Goal: Information Seeking & Learning: Learn about a topic

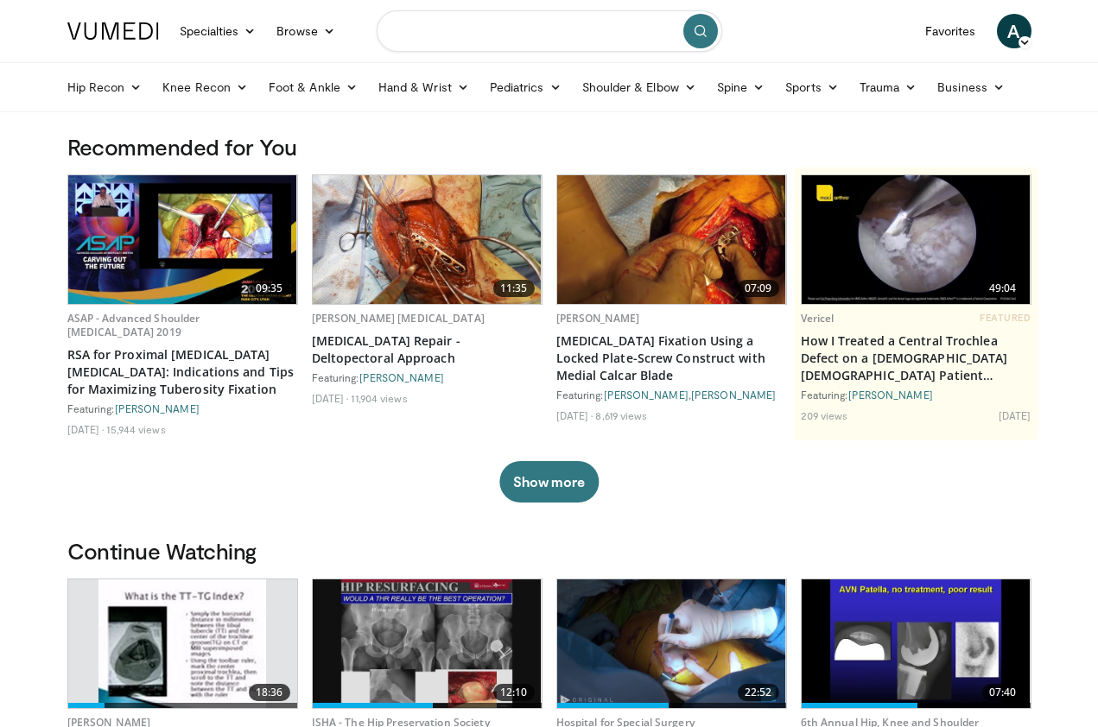
click at [453, 35] on input "Search topics, interventions" at bounding box center [549, 30] width 345 height 41
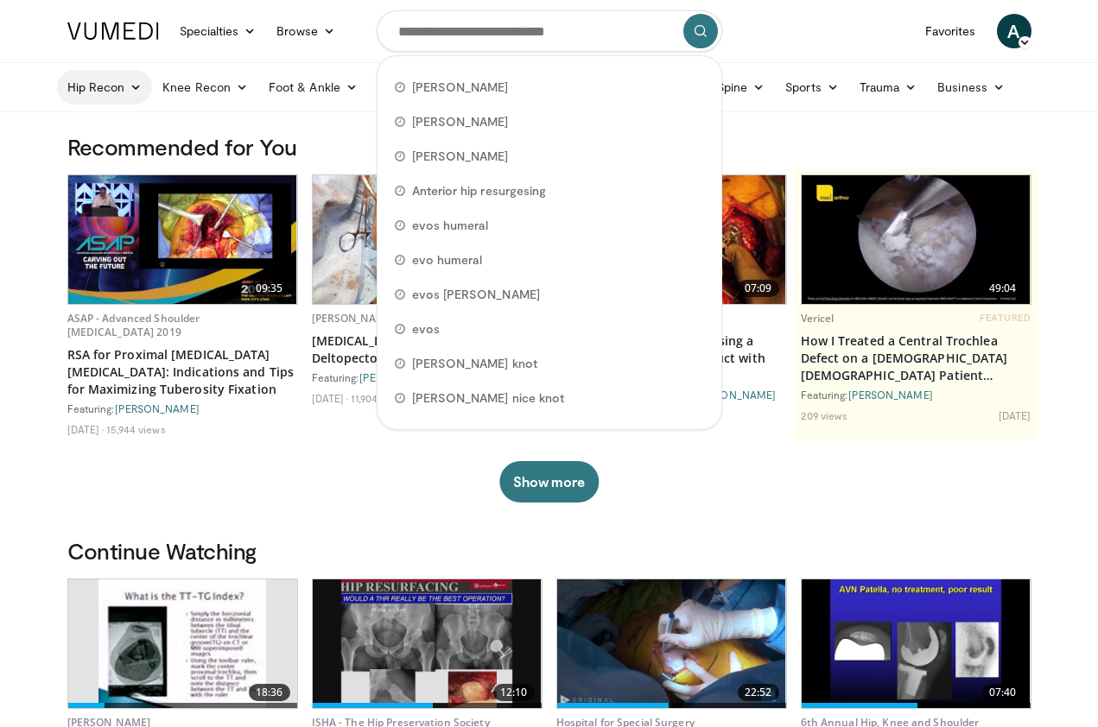
click at [116, 90] on link "Hip Recon" at bounding box center [105, 87] width 96 height 35
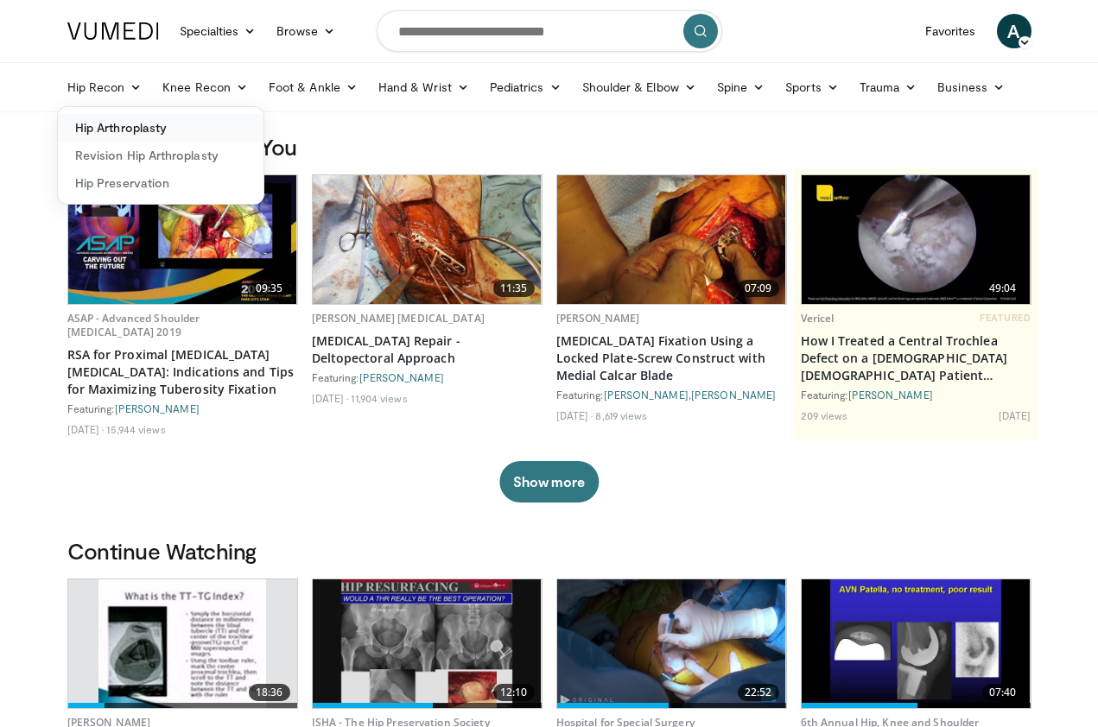
click at [113, 126] on link "Hip Arthroplasty" at bounding box center [161, 128] width 206 height 28
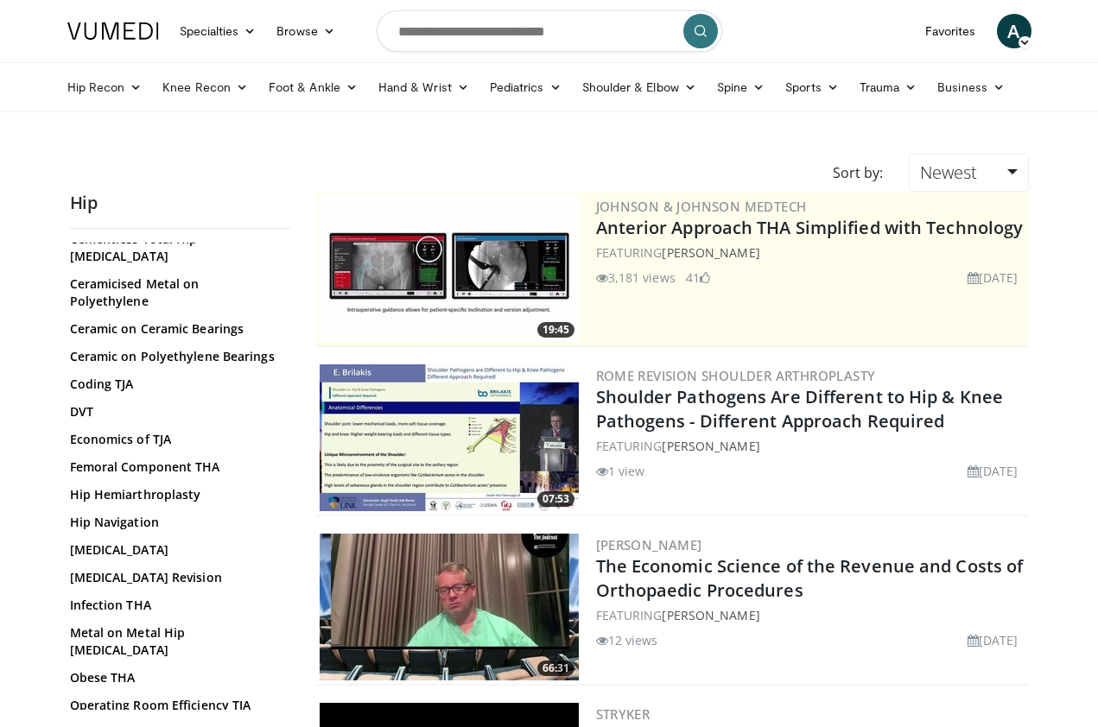
scroll to position [453, 0]
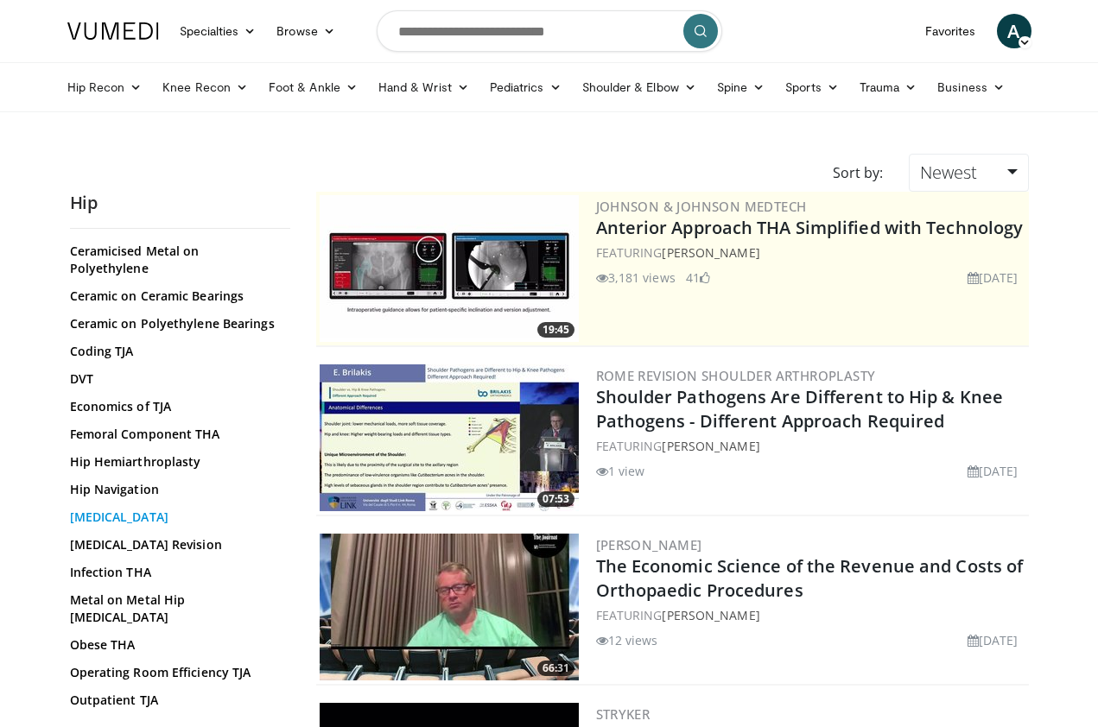
click at [105, 509] on link "[MEDICAL_DATA]" at bounding box center [176, 517] width 212 height 17
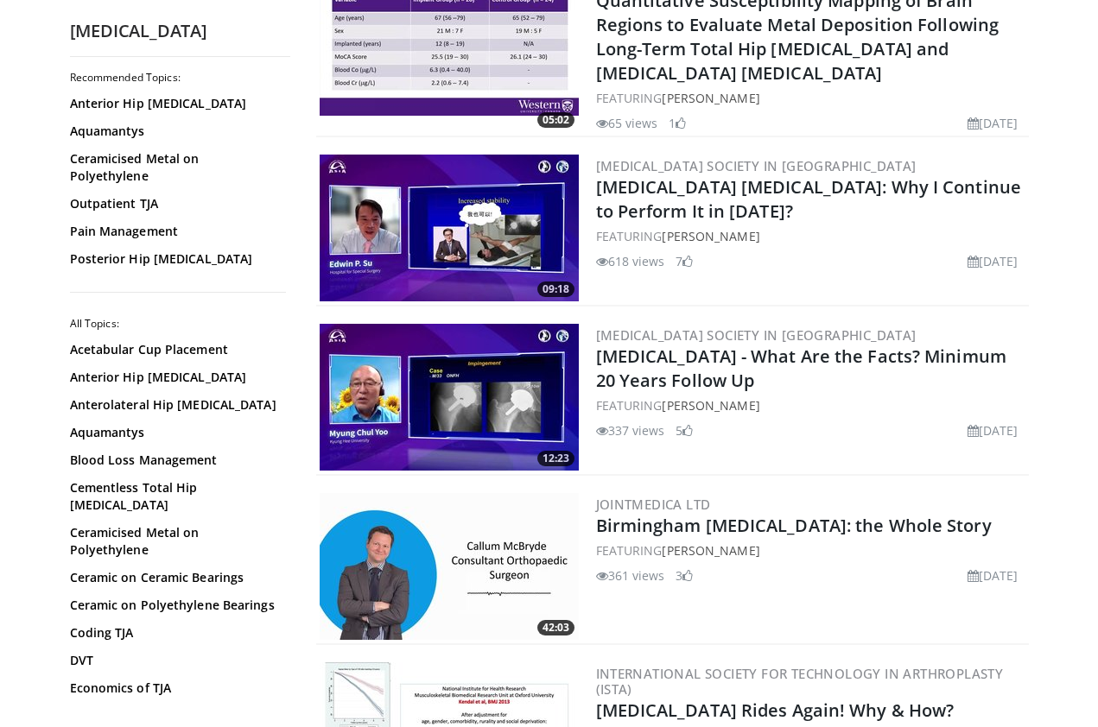
scroll to position [1963, 0]
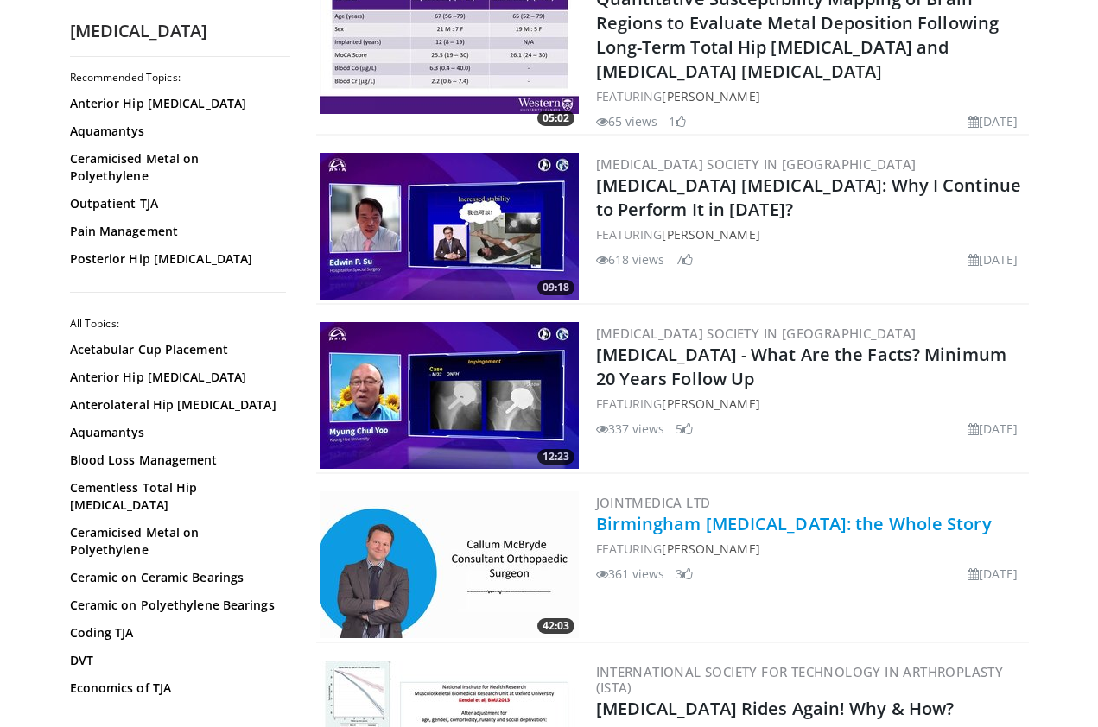
click at [788, 516] on link "Birmingham [MEDICAL_DATA]: the Whole Story" at bounding box center [794, 523] width 396 height 23
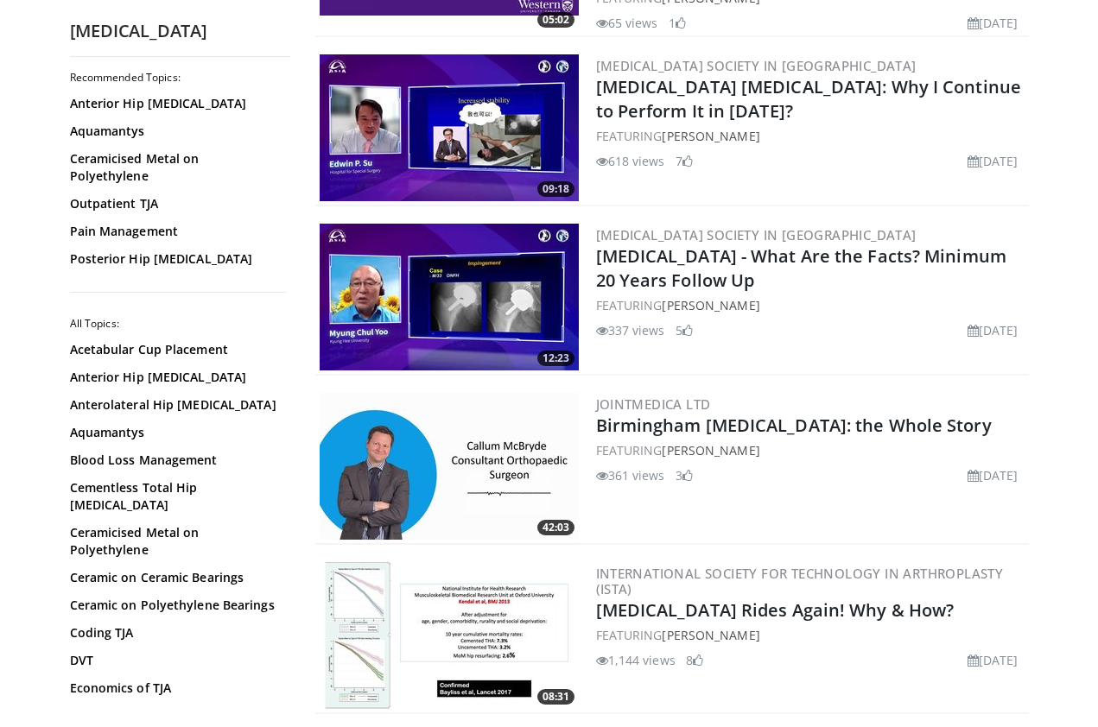
scroll to position [2063, 0]
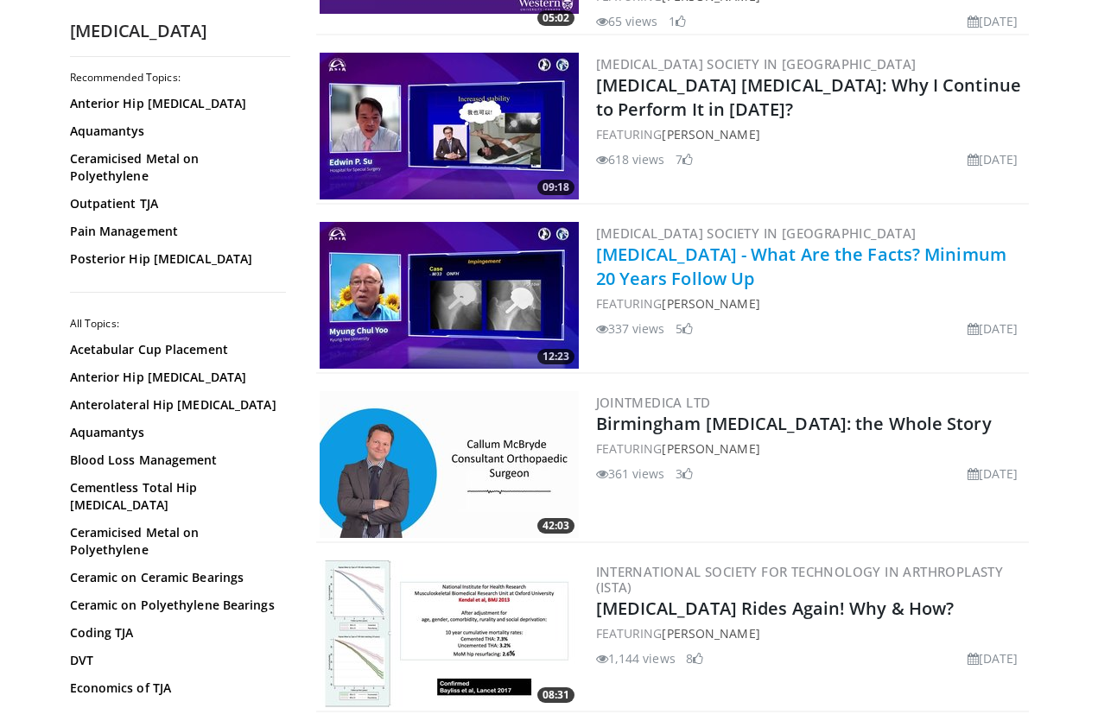
click at [649, 243] on link "[MEDICAL_DATA] - What Are the Facts? Minimum 20 Years Follow Up" at bounding box center [801, 266] width 410 height 47
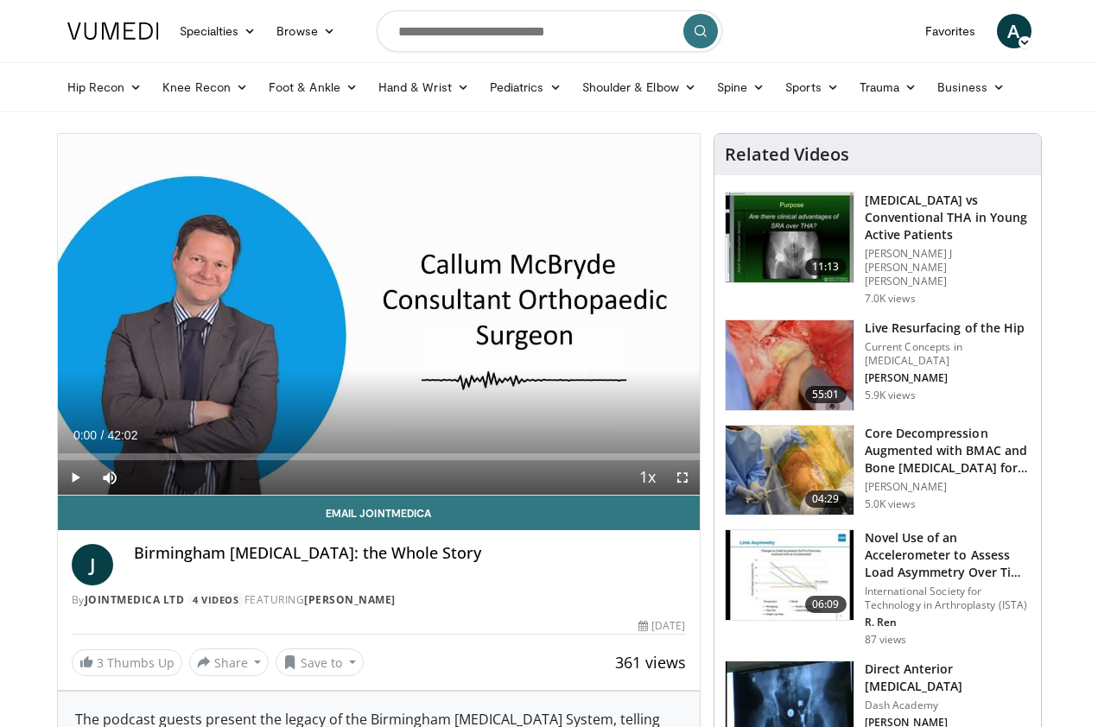
click at [73, 475] on span "Video Player" at bounding box center [75, 477] width 35 height 35
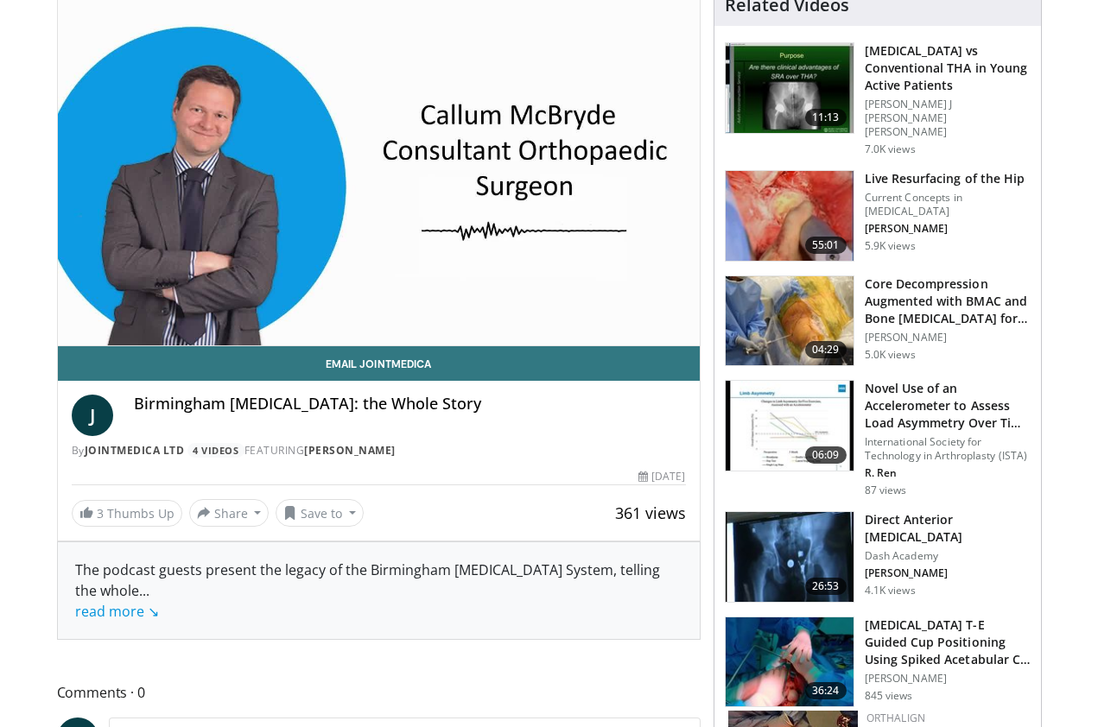
scroll to position [169, 0]
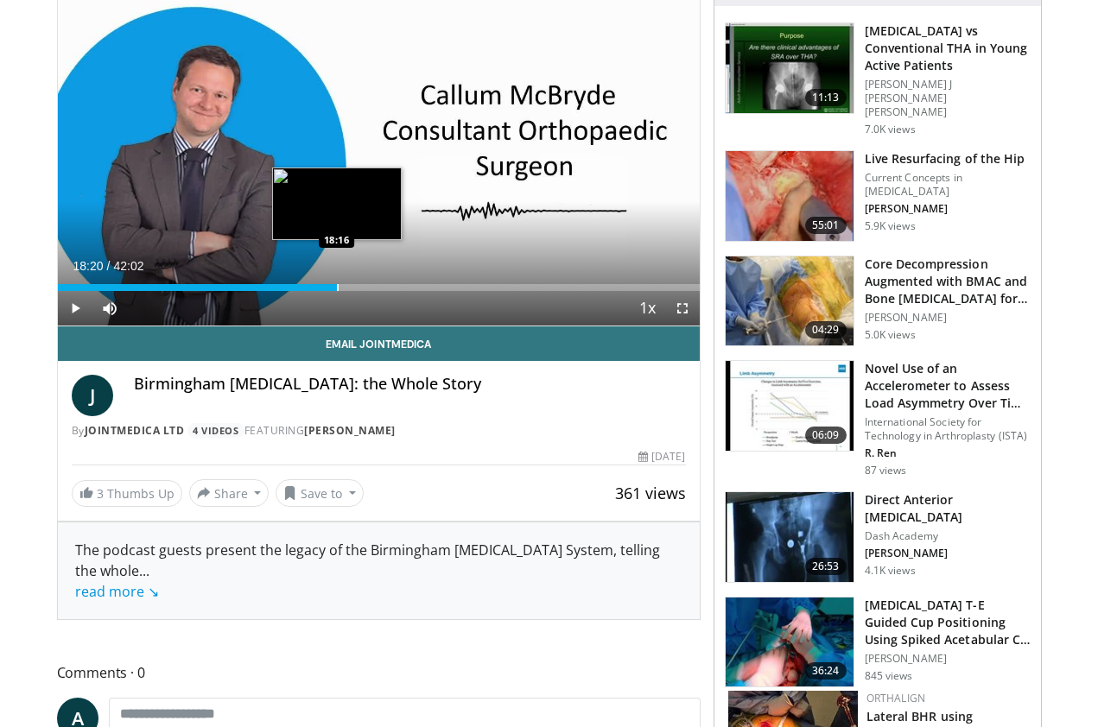
drag, startPoint x: 62, startPoint y: 286, endPoint x: 337, endPoint y: 283, distance: 274.6
click at [337, 283] on div "Loaded : 0.00% 18:20 18:16" at bounding box center [379, 283] width 642 height 16
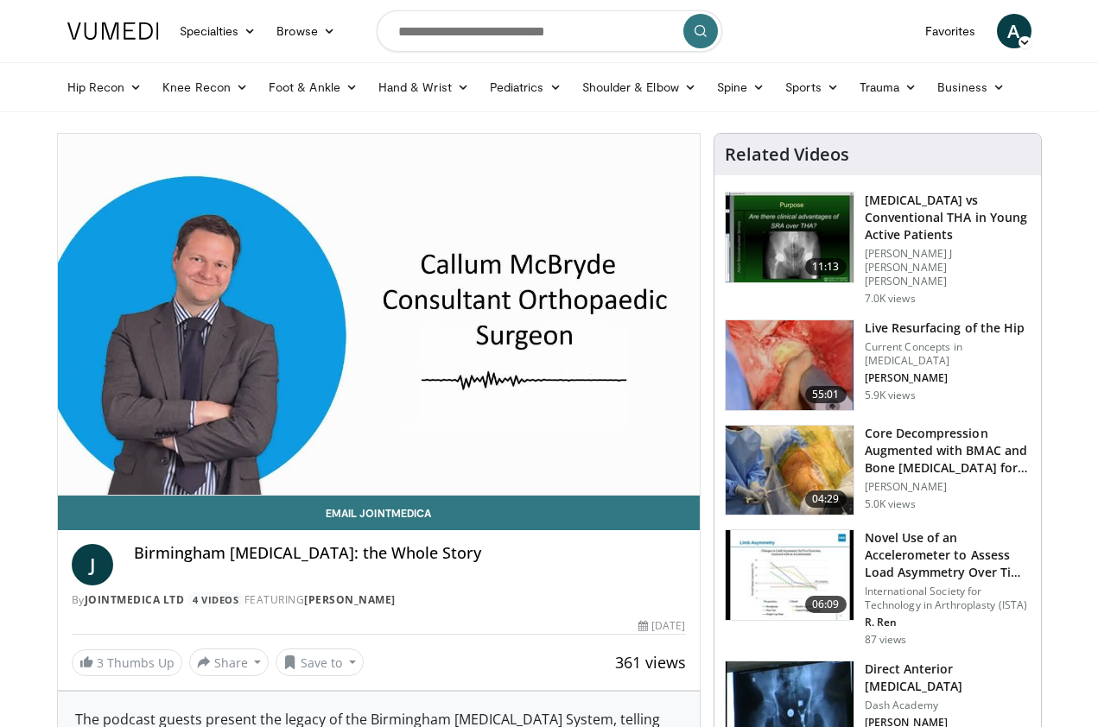
scroll to position [0, 0]
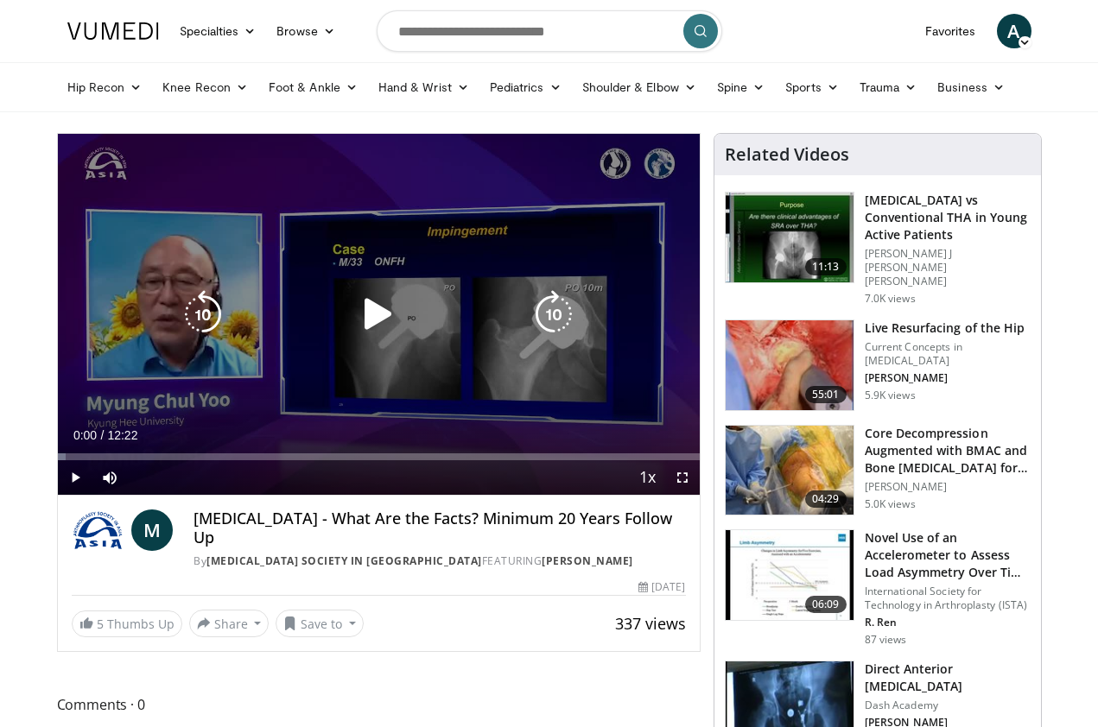
click at [373, 322] on icon "Video Player" at bounding box center [378, 314] width 48 height 48
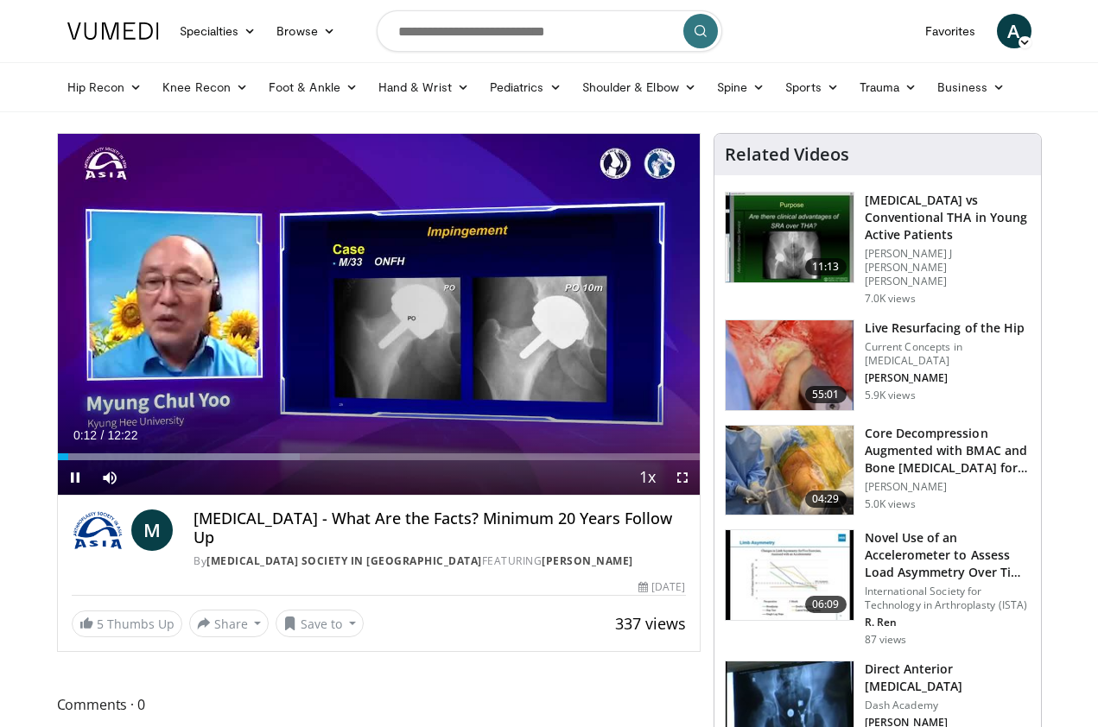
click at [683, 475] on span "Video Player" at bounding box center [682, 477] width 35 height 35
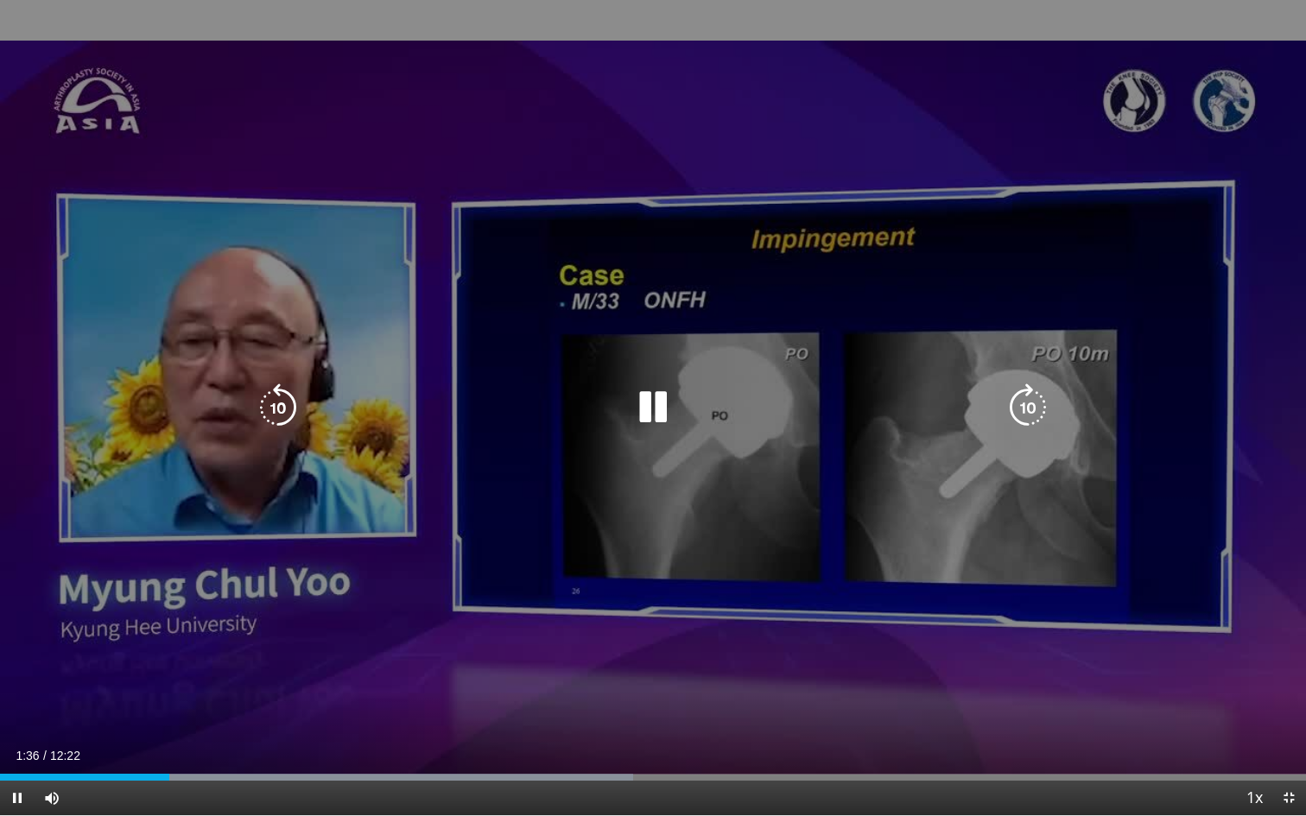
click at [789, 144] on div "10 seconds Tap to unmute" at bounding box center [653, 407] width 1306 height 815
click at [644, 413] on icon "Video Player" at bounding box center [653, 407] width 48 height 48
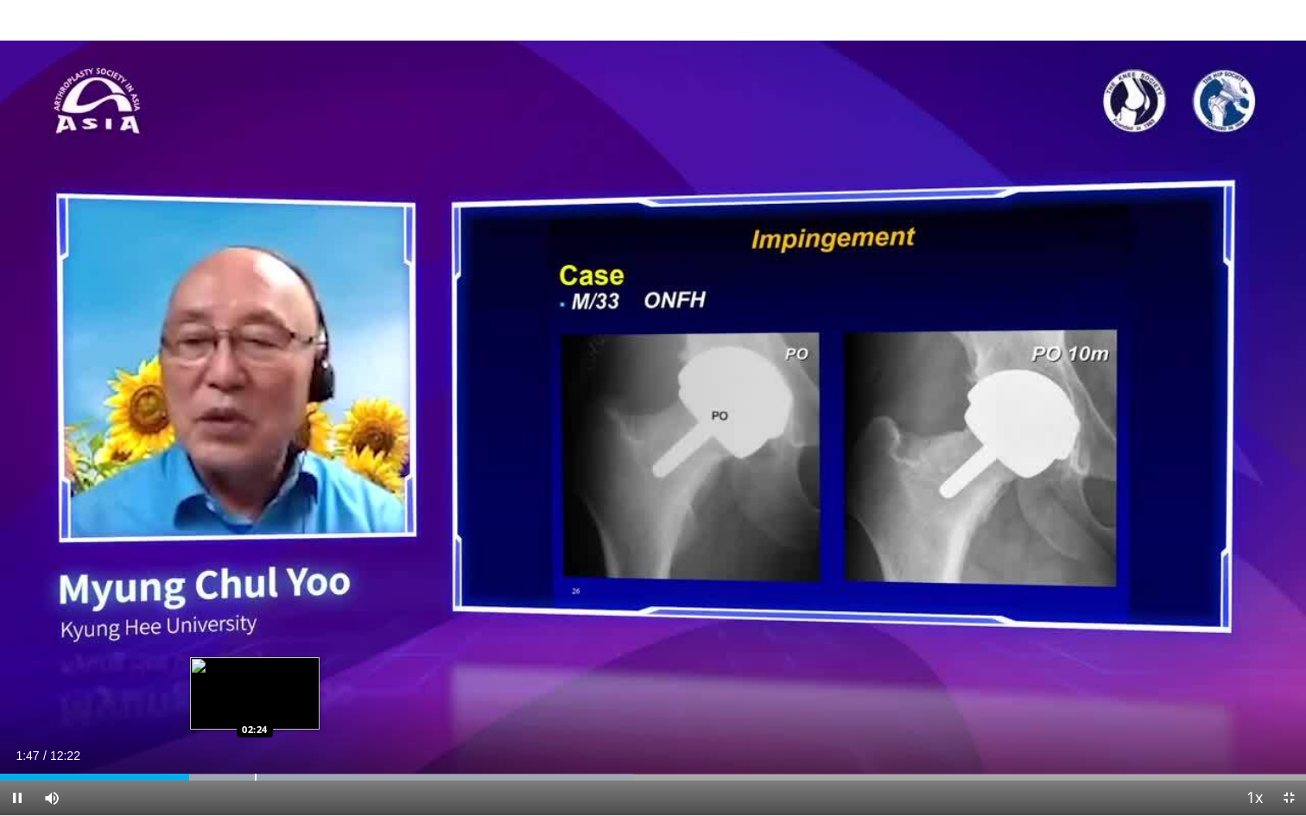
click at [255, 726] on div "Loaded : 48.50% 01:47 02:24" at bounding box center [653, 772] width 1306 height 16
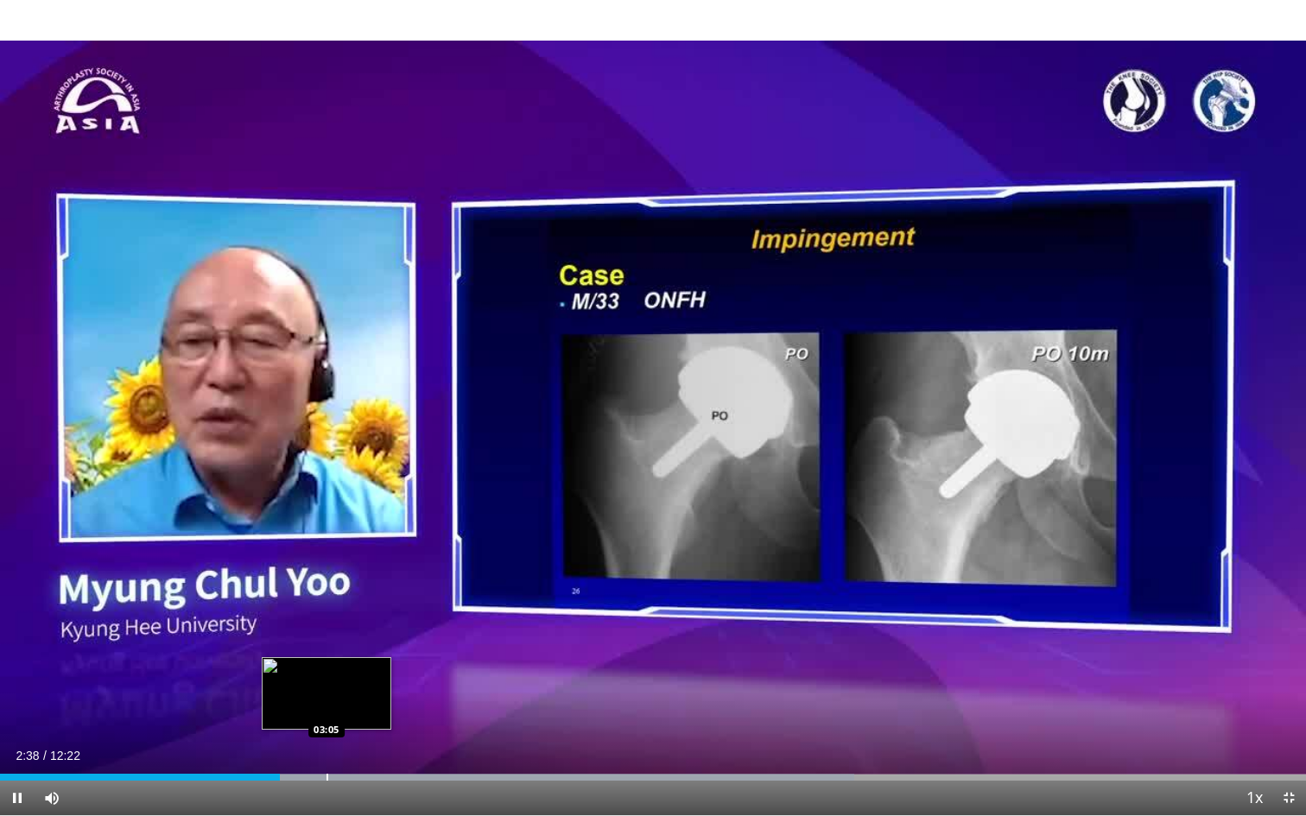
click at [326, 726] on div "Progress Bar" at bounding box center [327, 777] width 2 height 7
click at [370, 726] on div "Loaded : 66.01% 03:07 03:30" at bounding box center [653, 772] width 1306 height 16
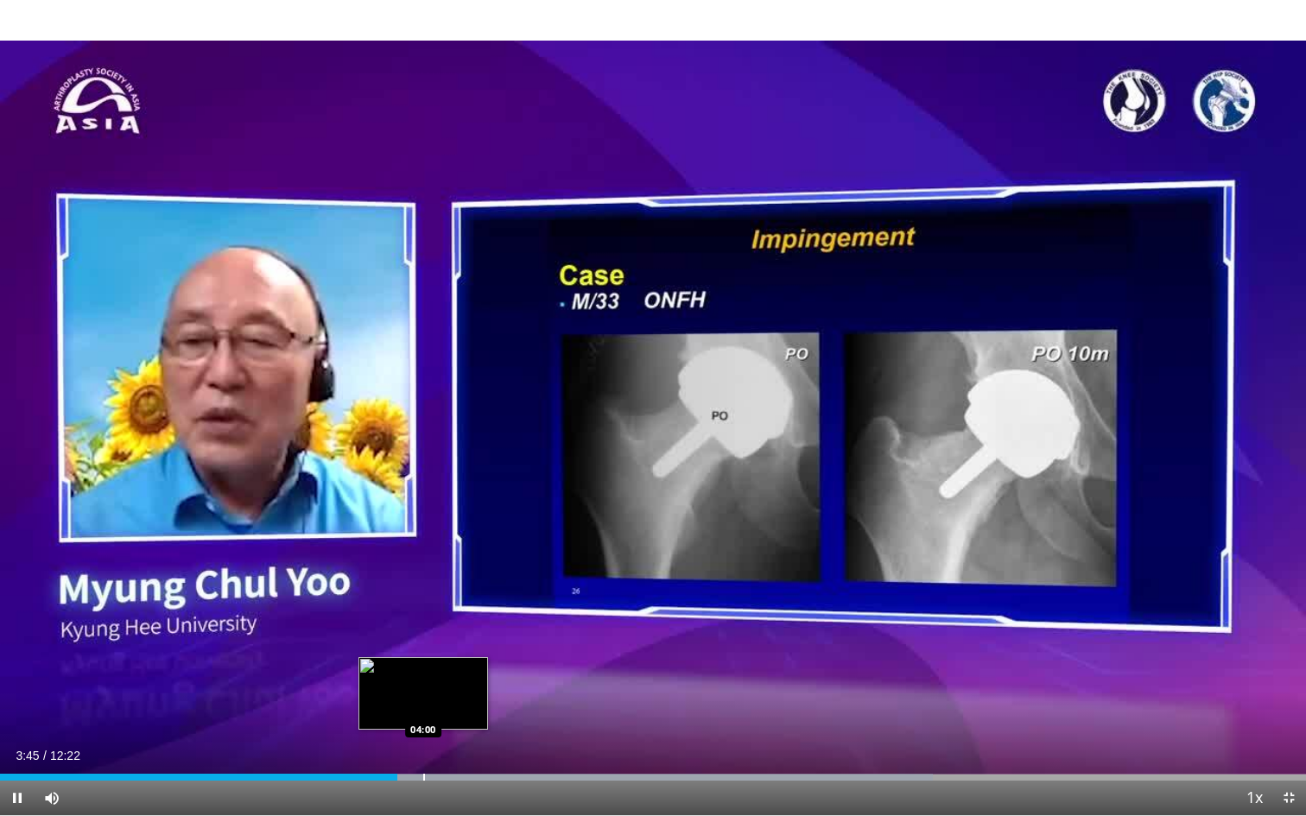
click at [423, 726] on div "Progress Bar" at bounding box center [424, 777] width 2 height 7
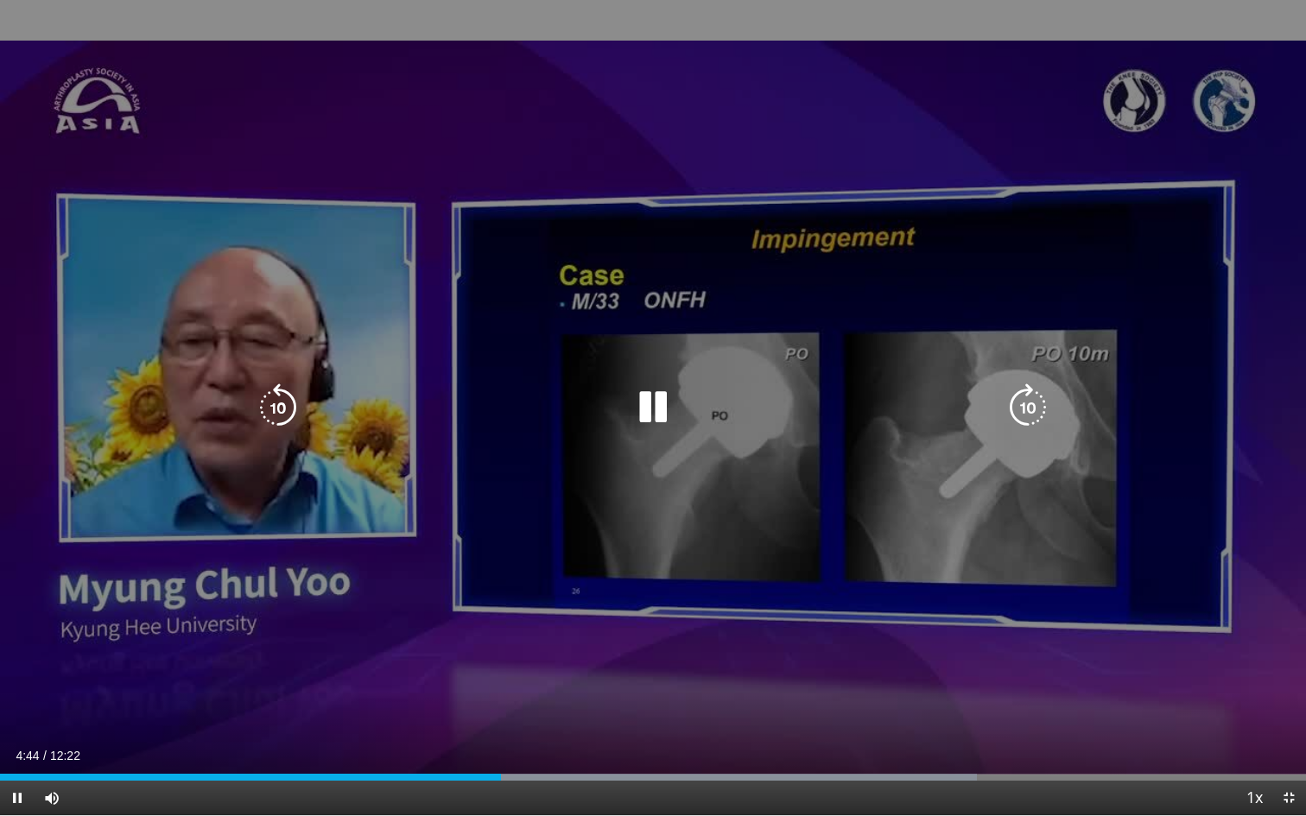
click at [757, 636] on div "10 seconds Tap to unmute" at bounding box center [653, 407] width 1306 height 815
click at [651, 398] on icon "Video Player" at bounding box center [653, 407] width 48 height 48
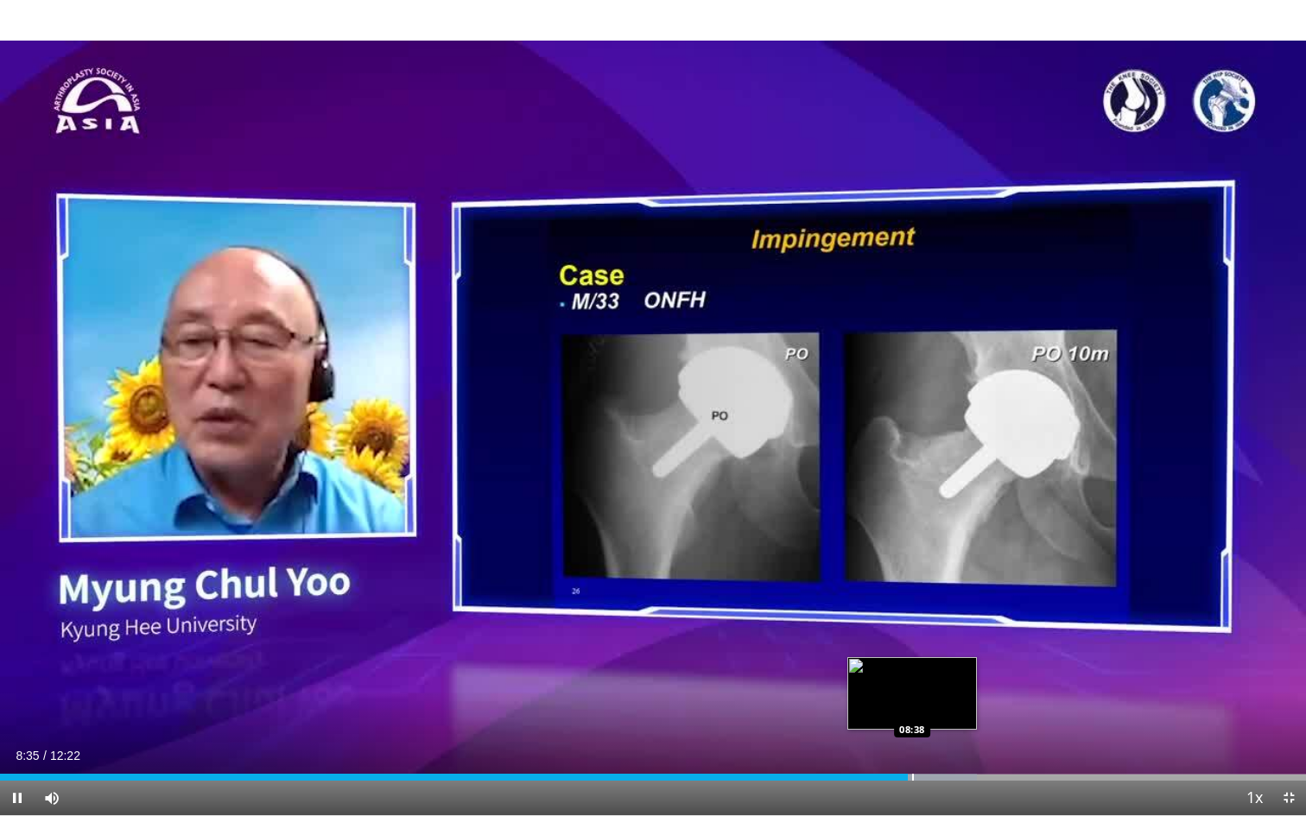
click at [912, 726] on div "Progress Bar" at bounding box center [913, 777] width 2 height 7
click at [923, 726] on div "Progress Bar" at bounding box center [923, 777] width 2 height 7
click at [942, 726] on div "Progress Bar" at bounding box center [942, 777] width 2 height 7
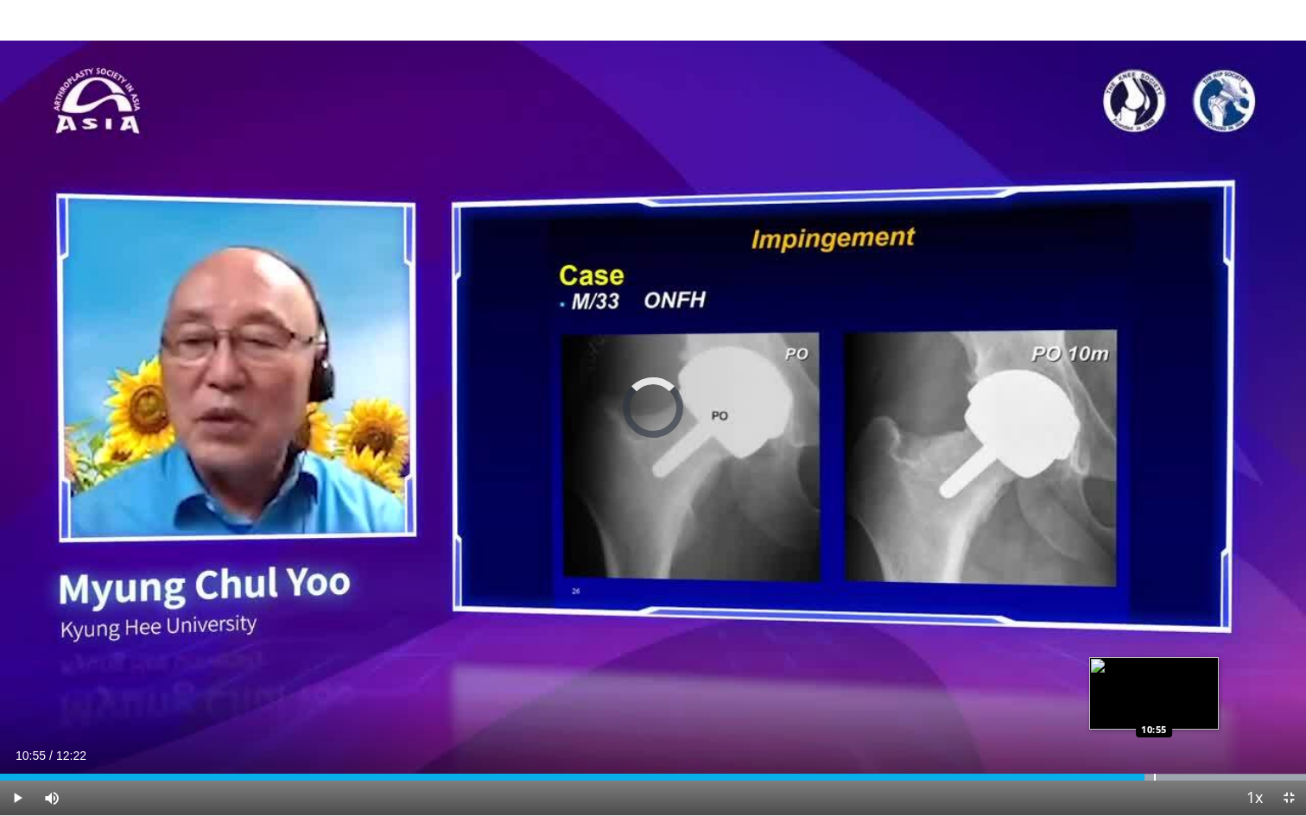
click at [1097, 726] on div "Progress Bar" at bounding box center [1155, 777] width 2 height 7
click at [1097, 726] on div "Progress Bar" at bounding box center [1181, 777] width 2 height 7
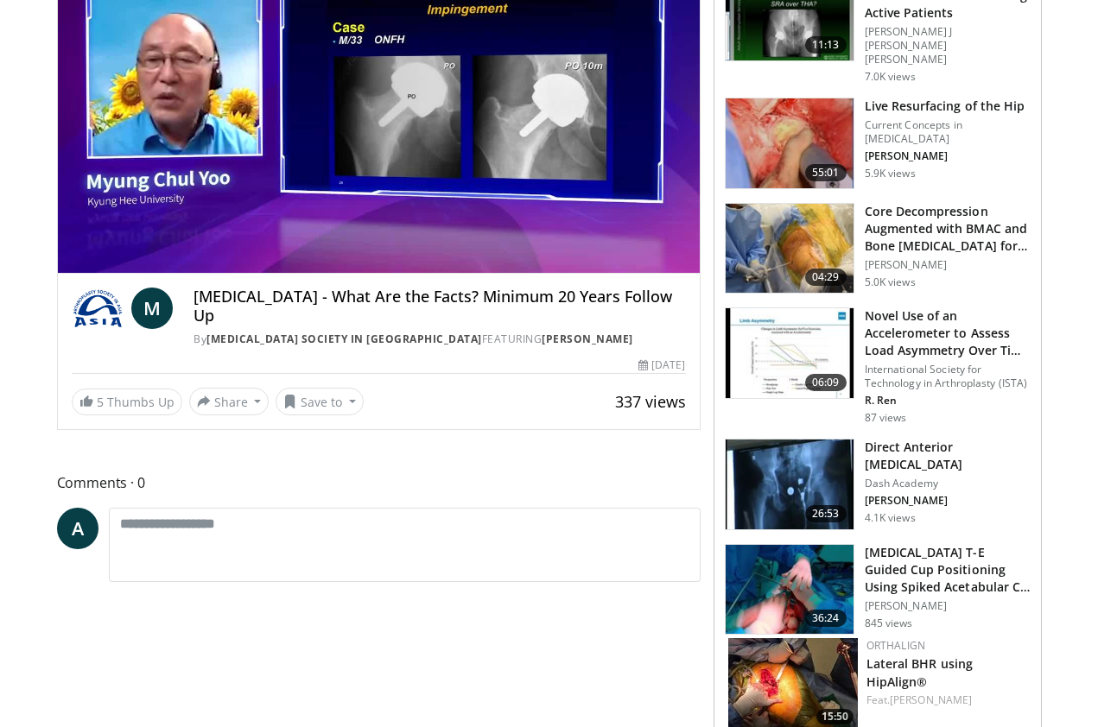
scroll to position [223, 0]
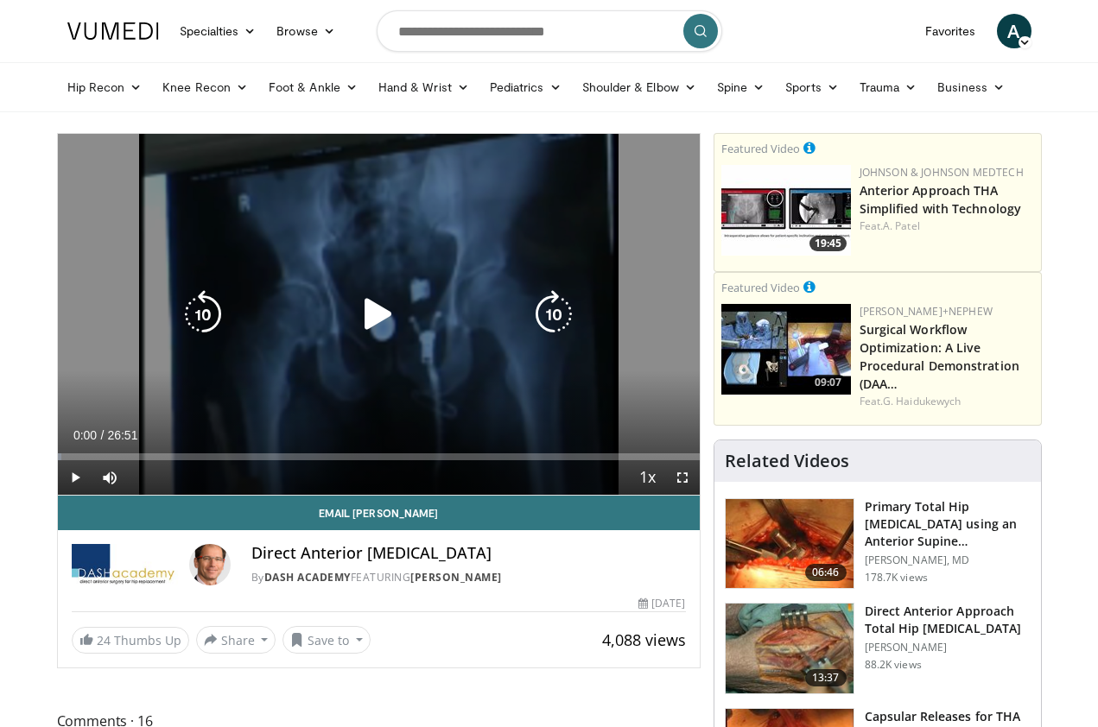
click at [381, 319] on icon "Video Player" at bounding box center [378, 314] width 48 height 48
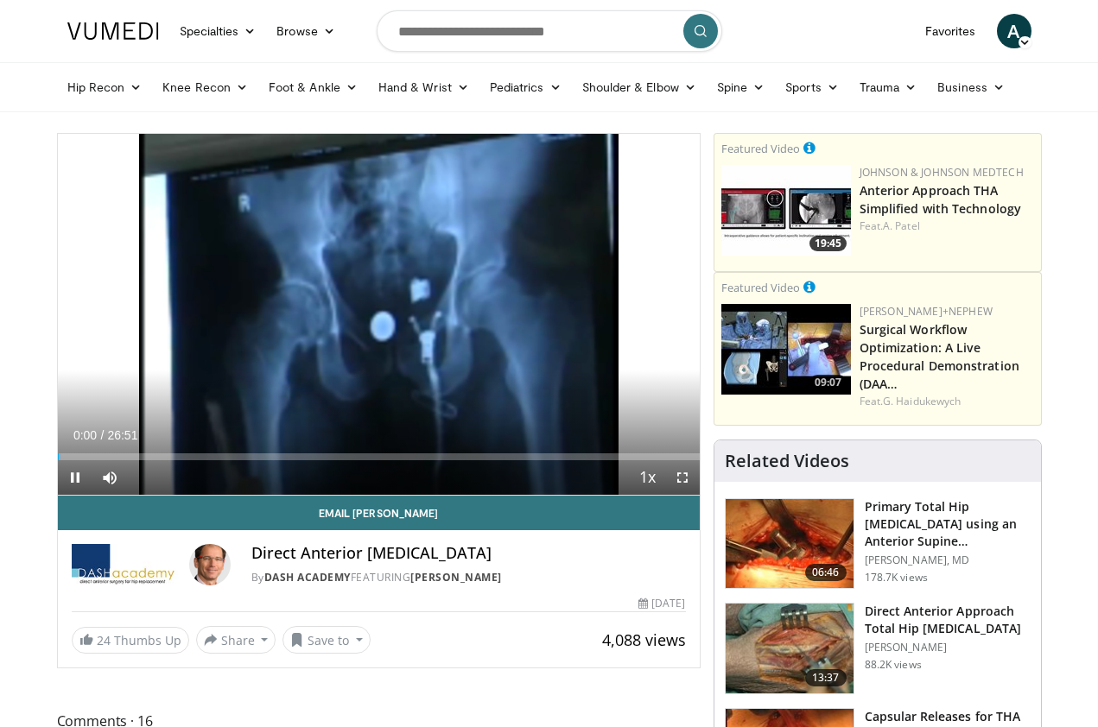
click at [681, 475] on span "Video Player" at bounding box center [682, 477] width 35 height 35
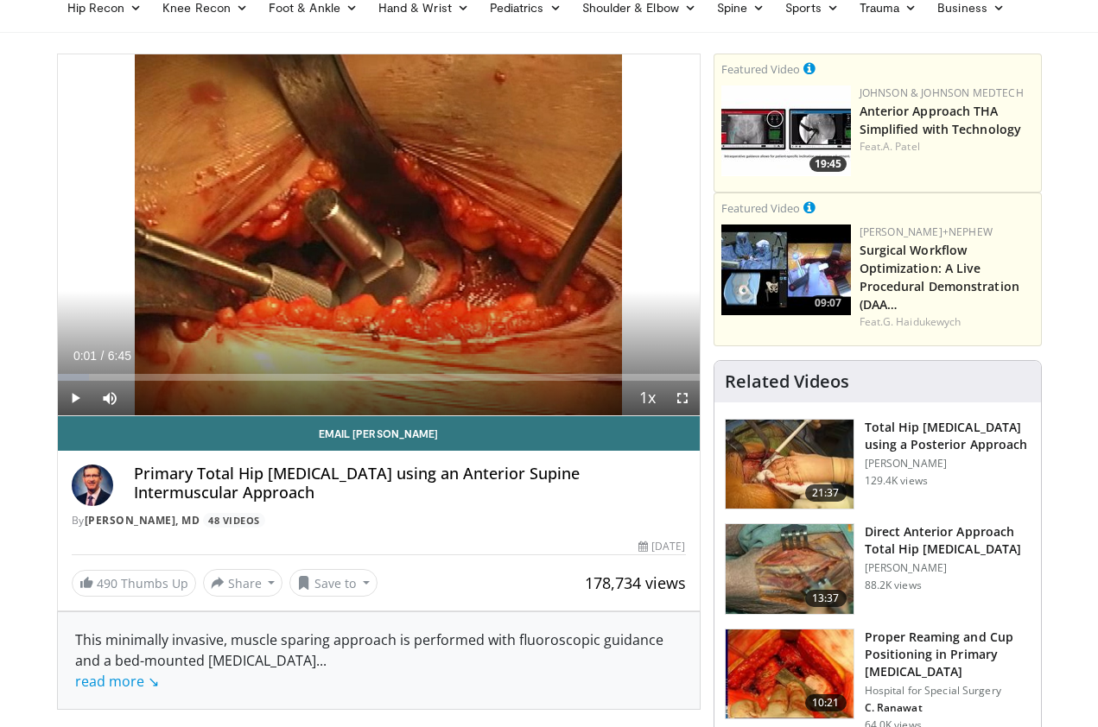
scroll to position [81, 0]
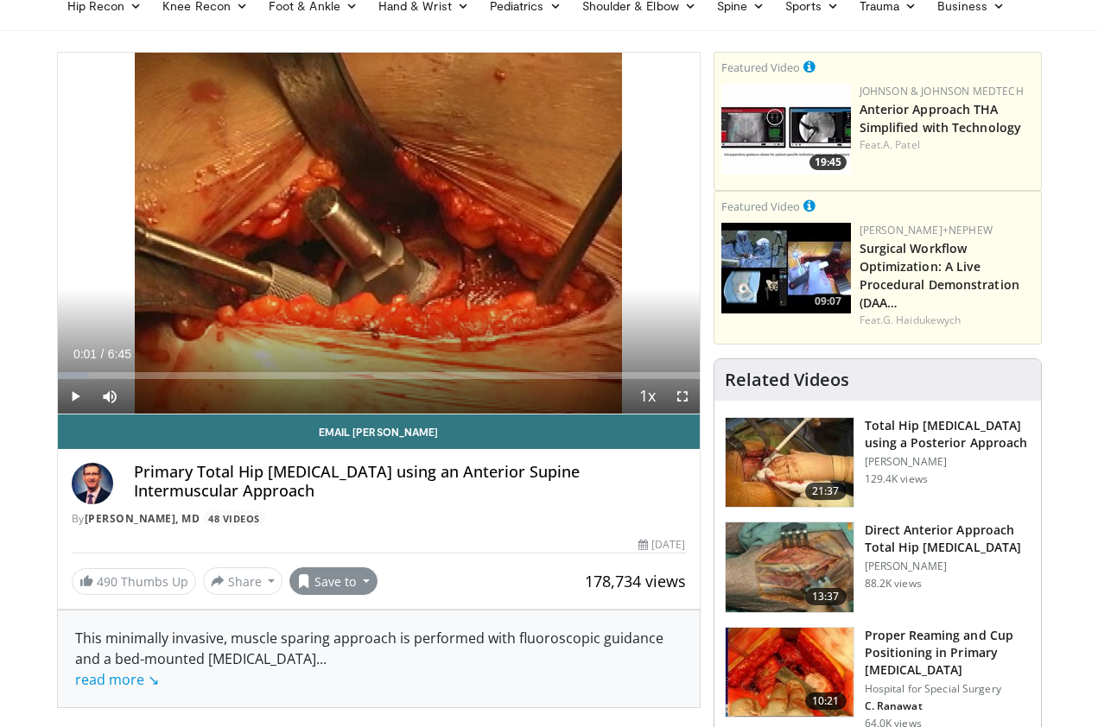
click at [358, 584] on button "Save to" at bounding box center [333, 581] width 88 height 28
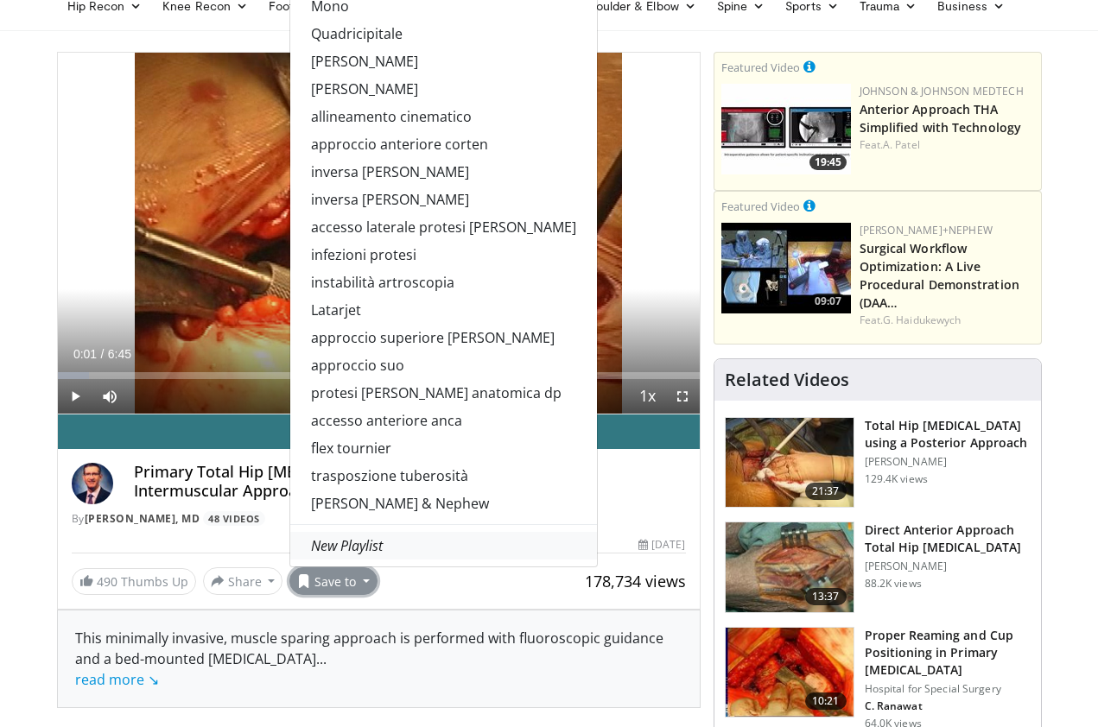
click at [344, 549] on em "New Playlist" at bounding box center [347, 545] width 72 height 19
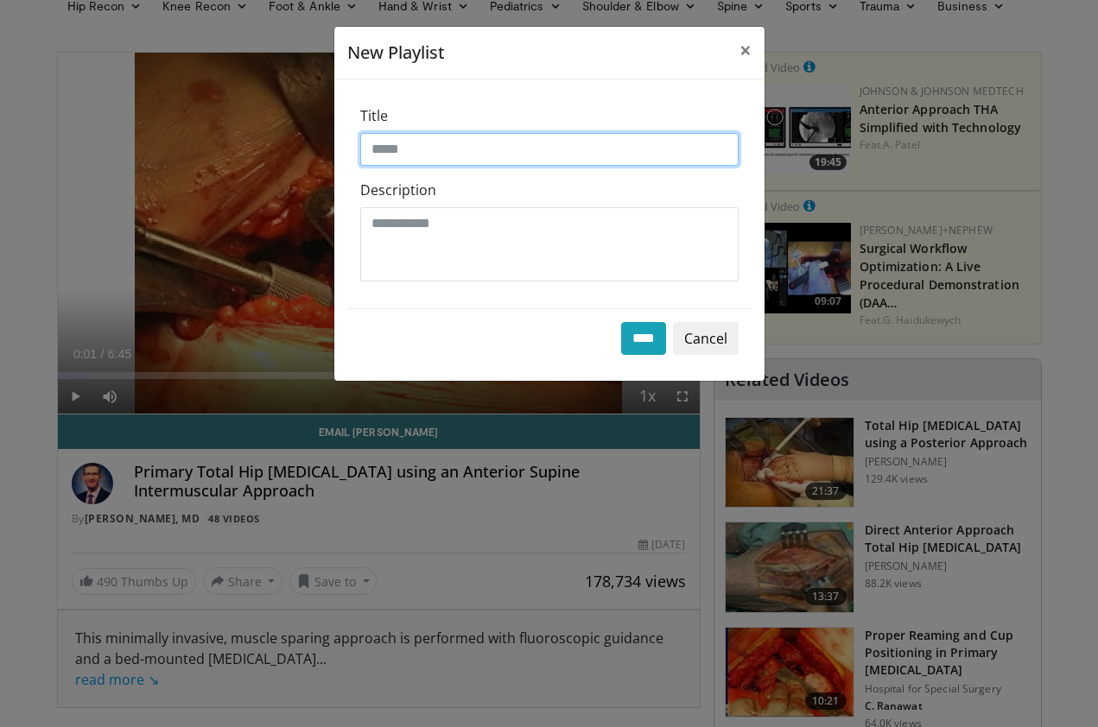
click at [376, 149] on input "Title" at bounding box center [549, 149] width 378 height 33
type input "**********"
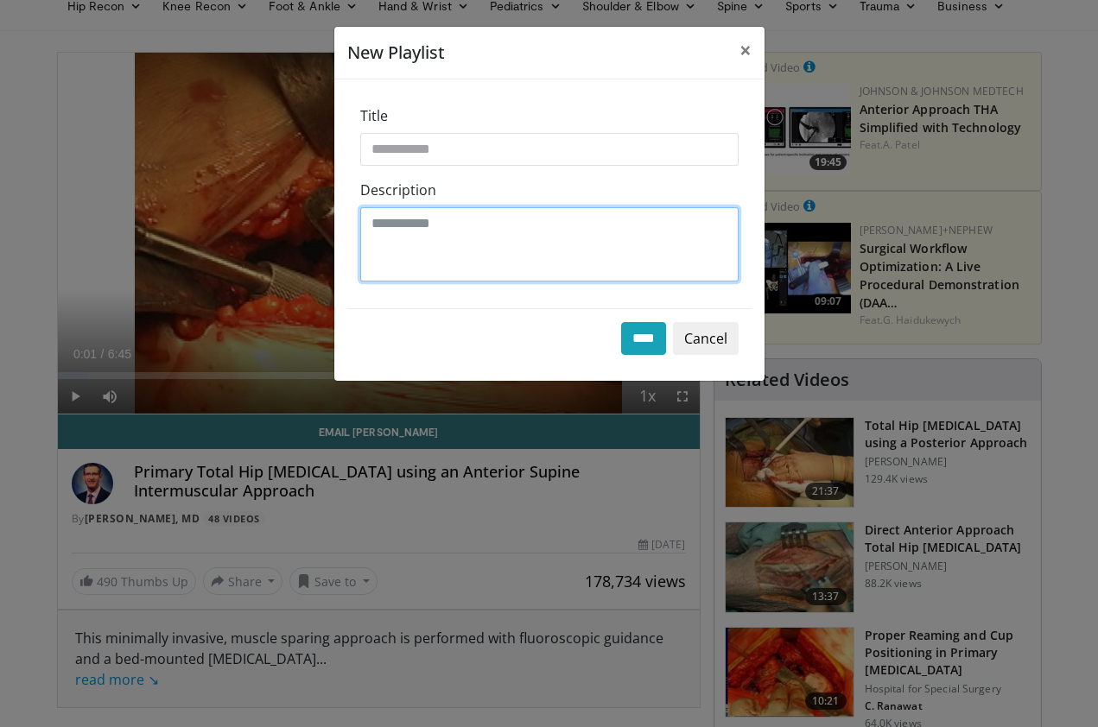
click at [388, 232] on textarea "Description" at bounding box center [549, 244] width 378 height 74
type textarea "**********"
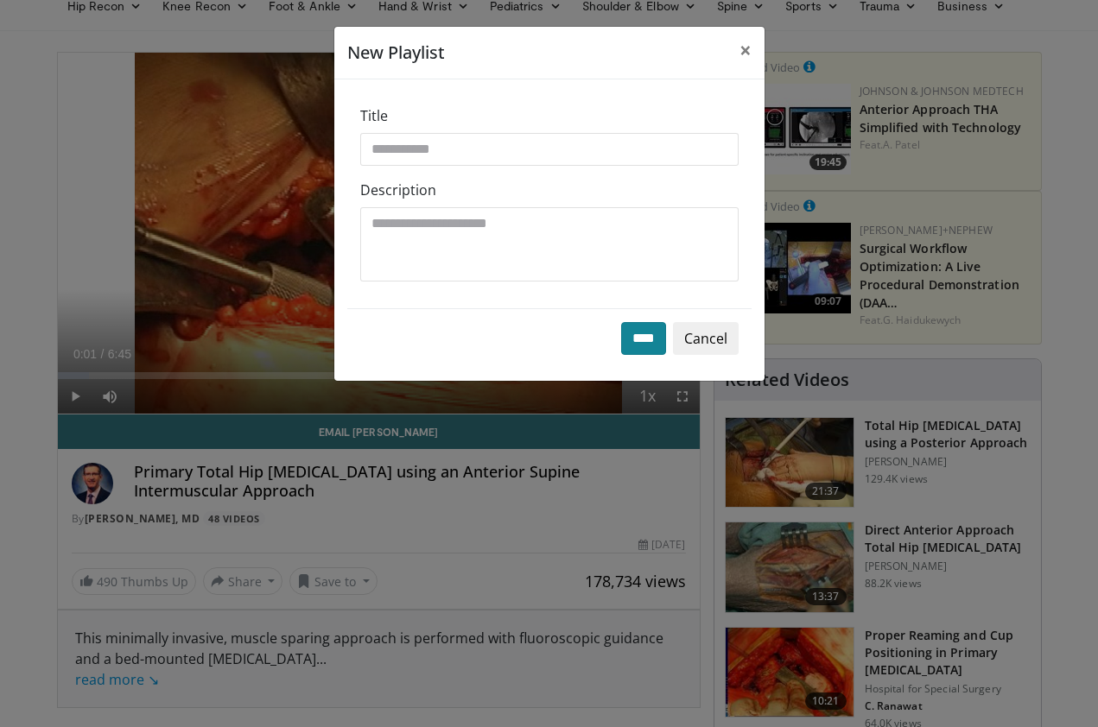
click at [631, 342] on input "****" at bounding box center [643, 338] width 45 height 33
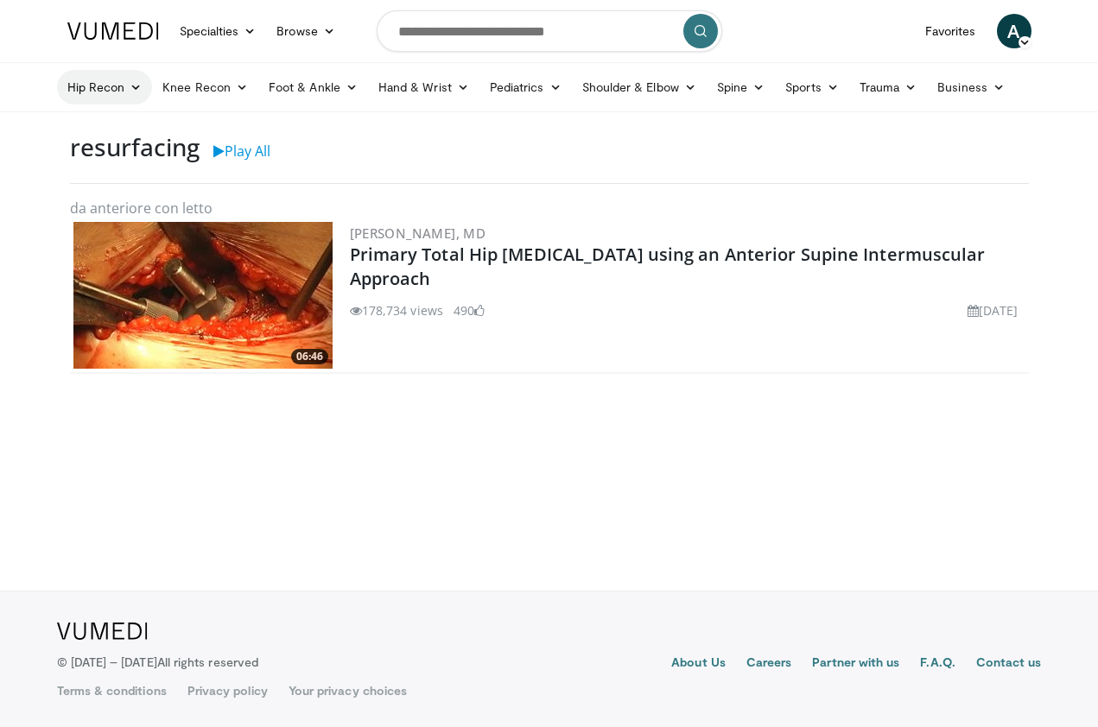
click at [130, 81] on icon at bounding box center [136, 87] width 12 height 12
click at [133, 128] on link "Hip Arthroplasty" at bounding box center [161, 128] width 206 height 28
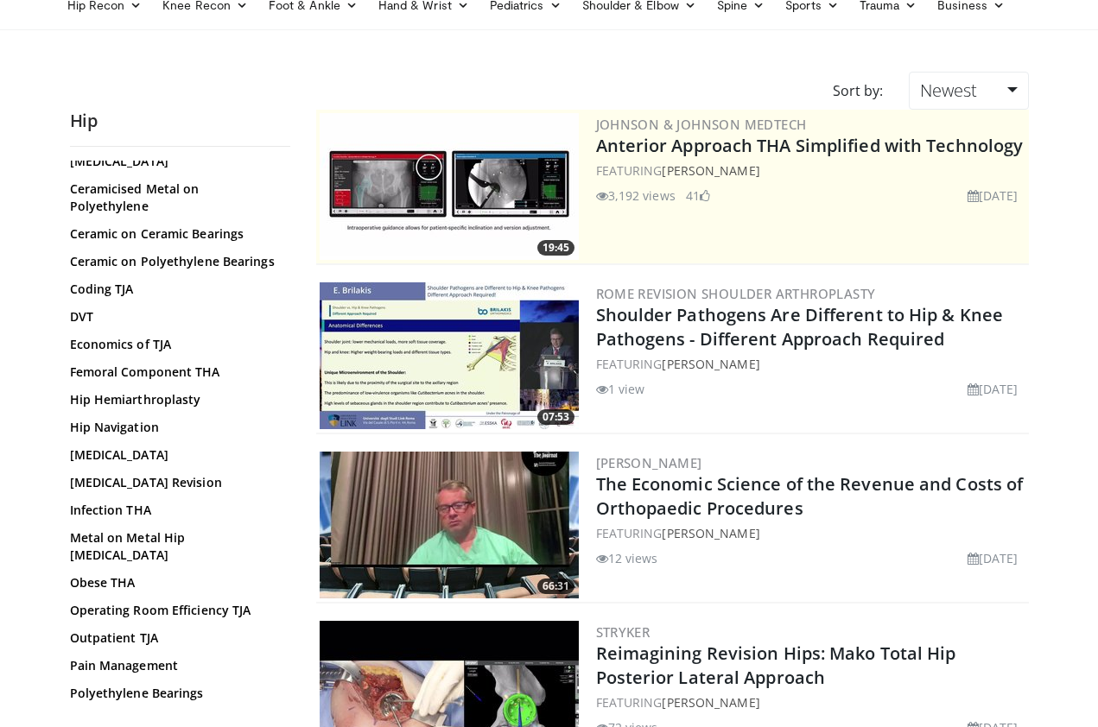
scroll to position [428, 0]
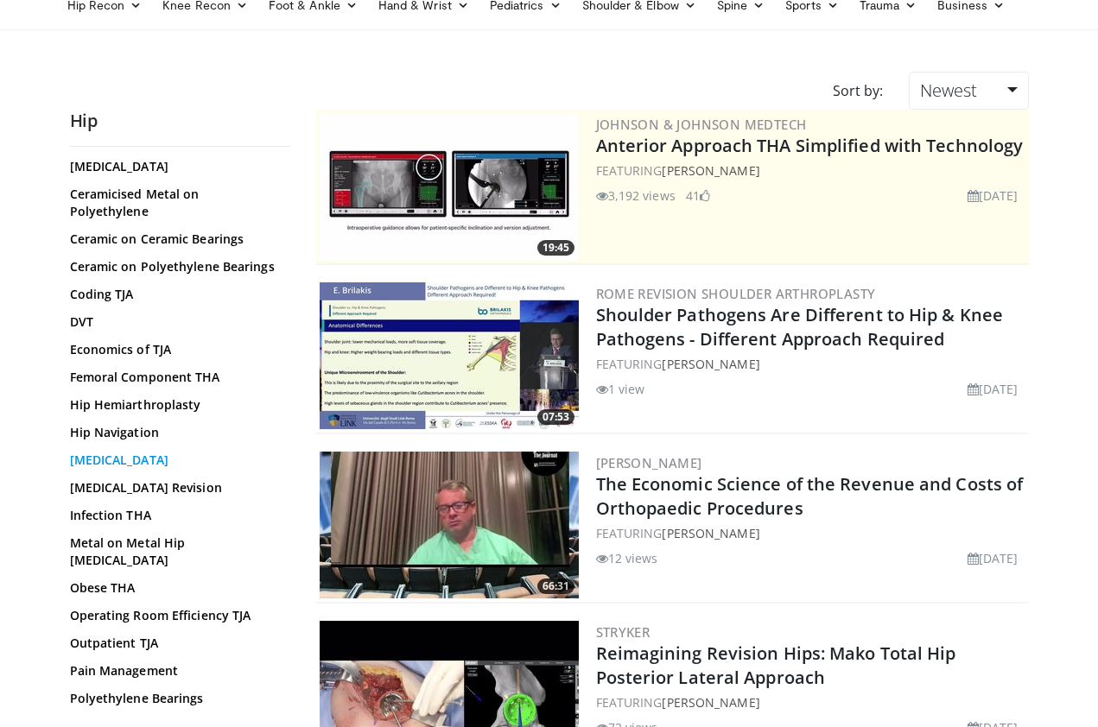
click at [140, 452] on link "Hip Resurfacing" at bounding box center [176, 460] width 212 height 17
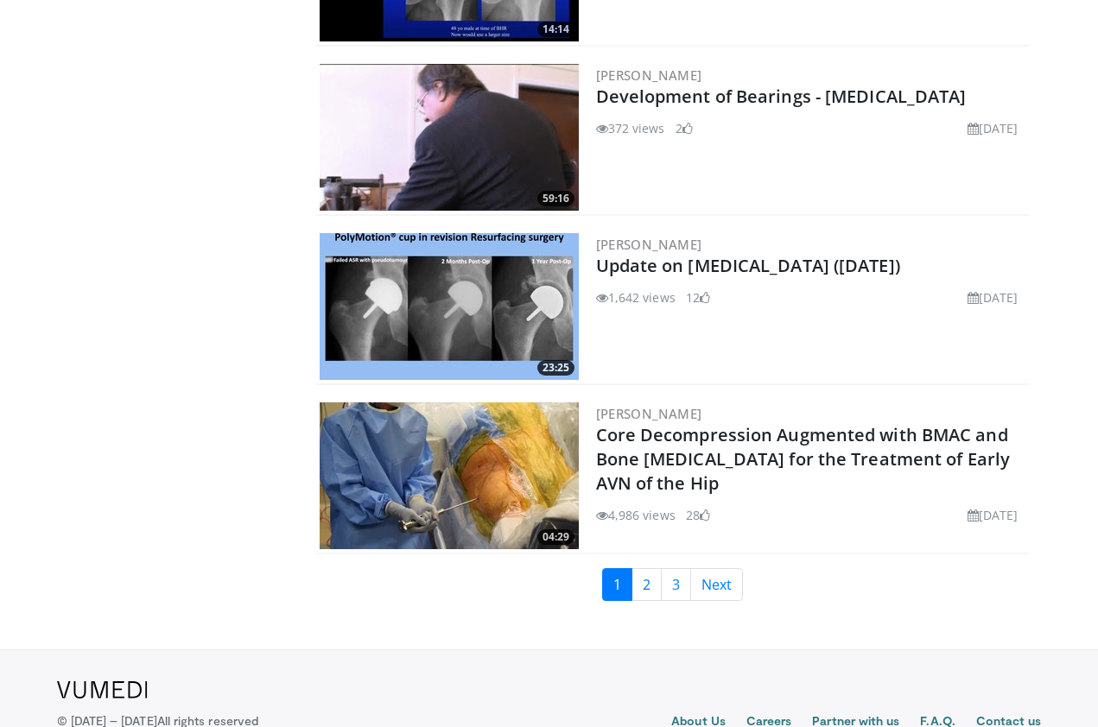
scroll to position [3919, 0]
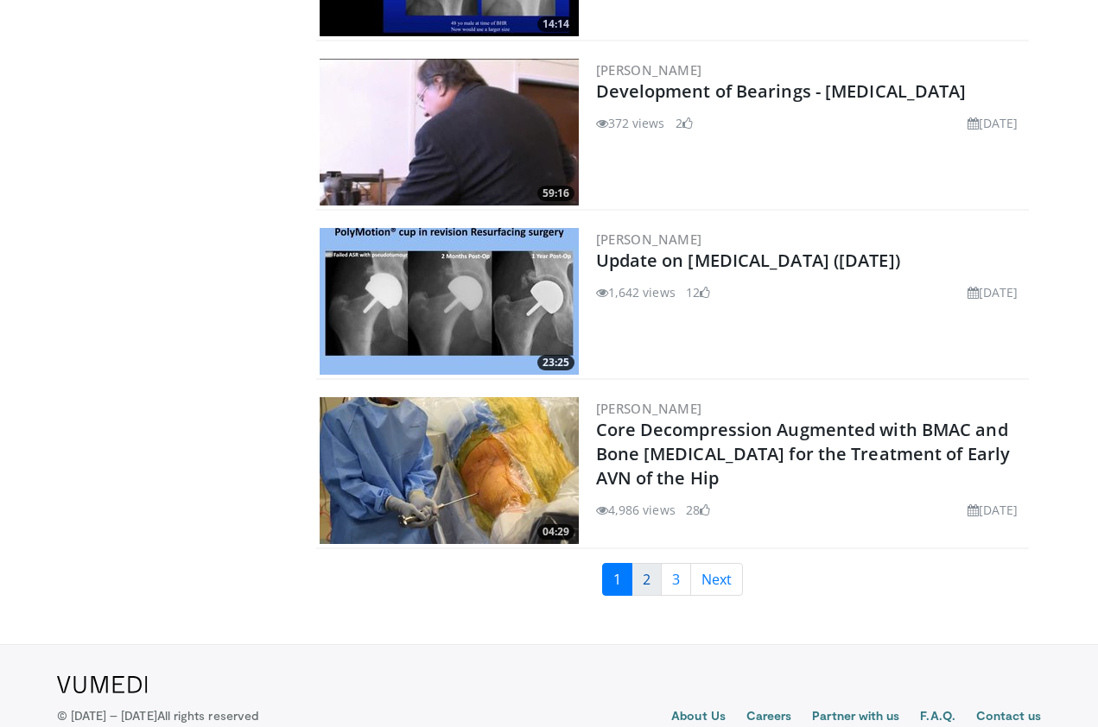
click at [643, 565] on link "2" at bounding box center [646, 579] width 30 height 33
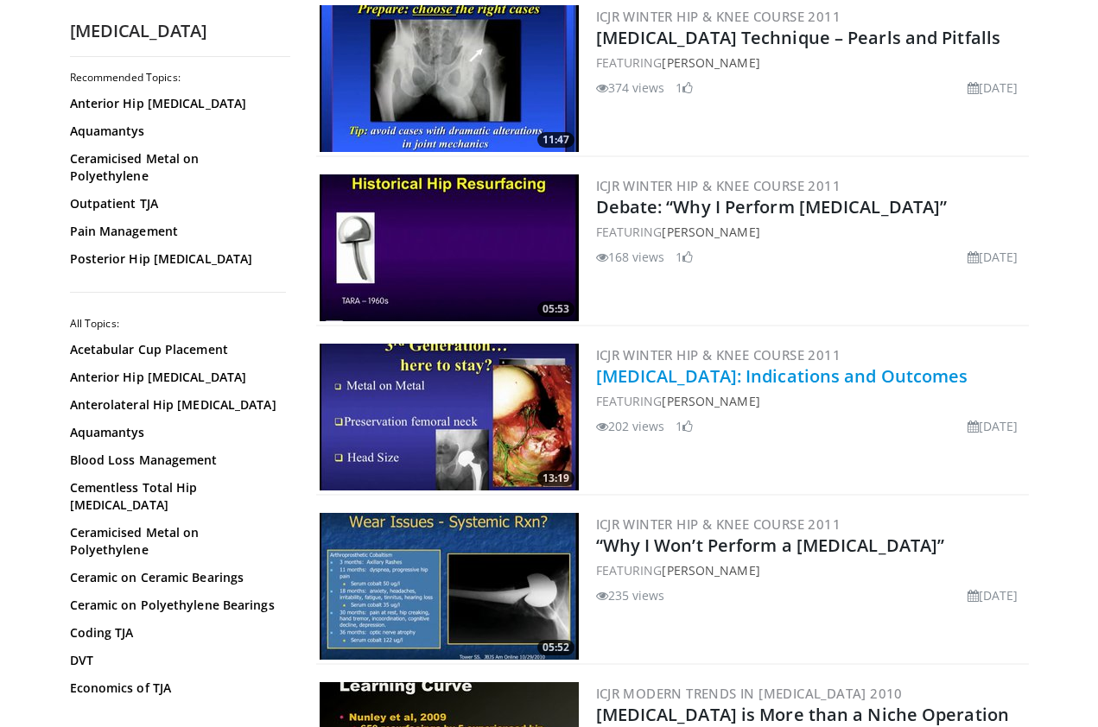
scroll to position [1889, 0]
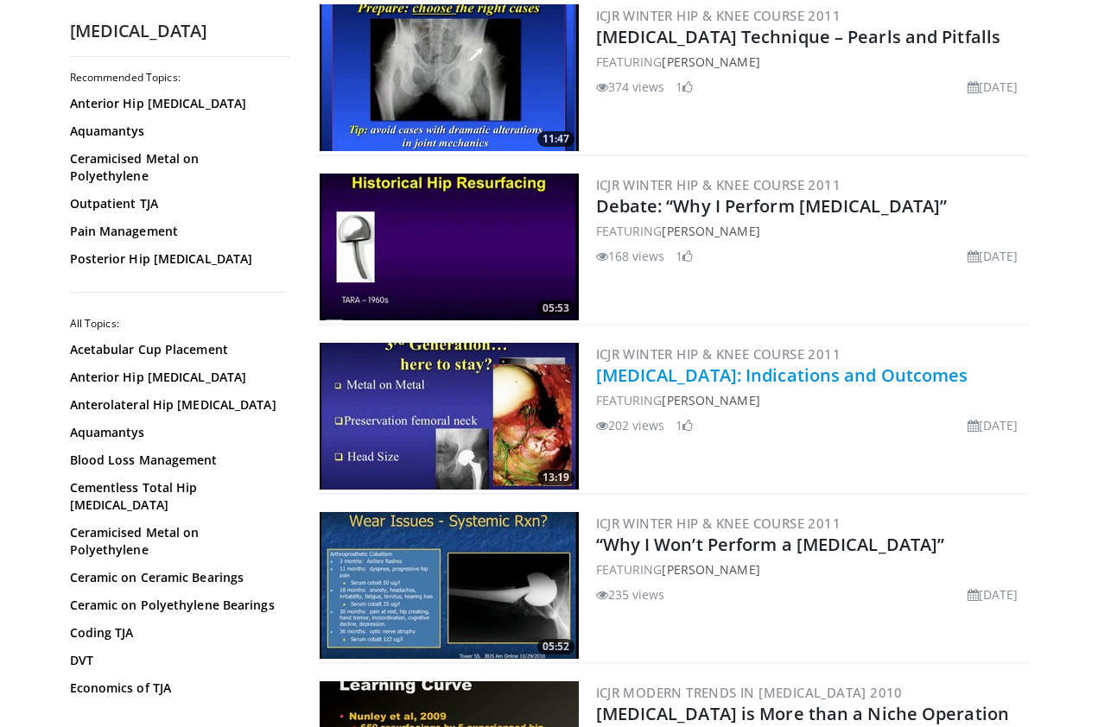
click at [714, 373] on link "Hip Resurfacing: Indications and Outcomes" at bounding box center [782, 375] width 372 height 23
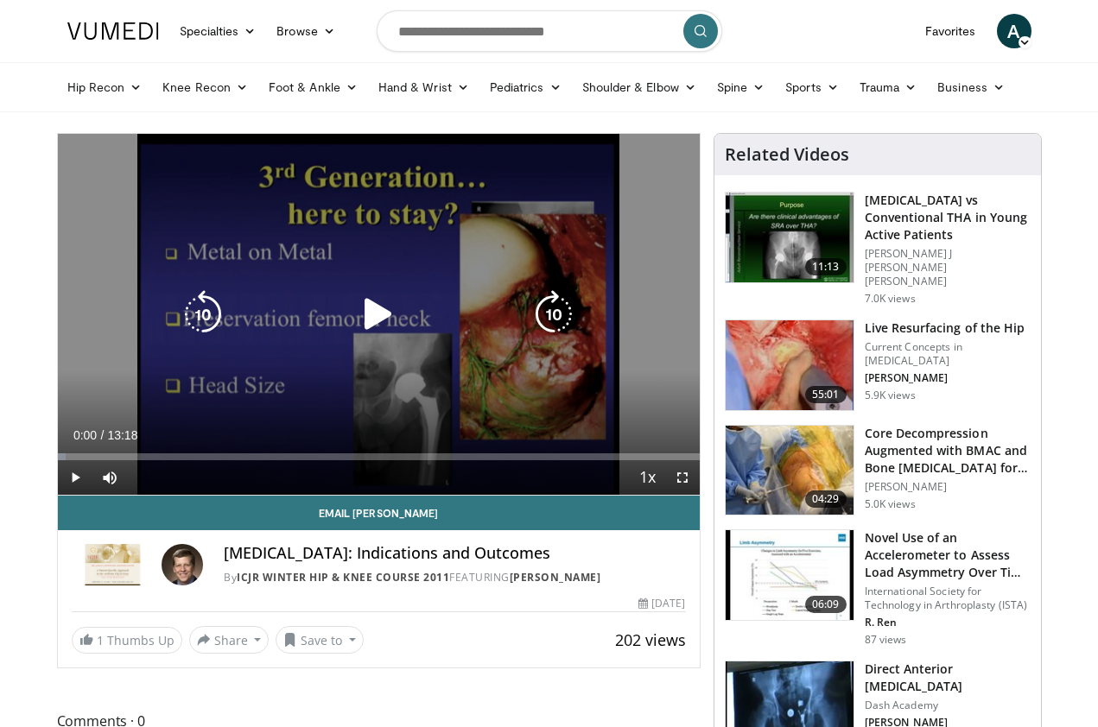
click at [389, 315] on icon "Video Player" at bounding box center [378, 314] width 48 height 48
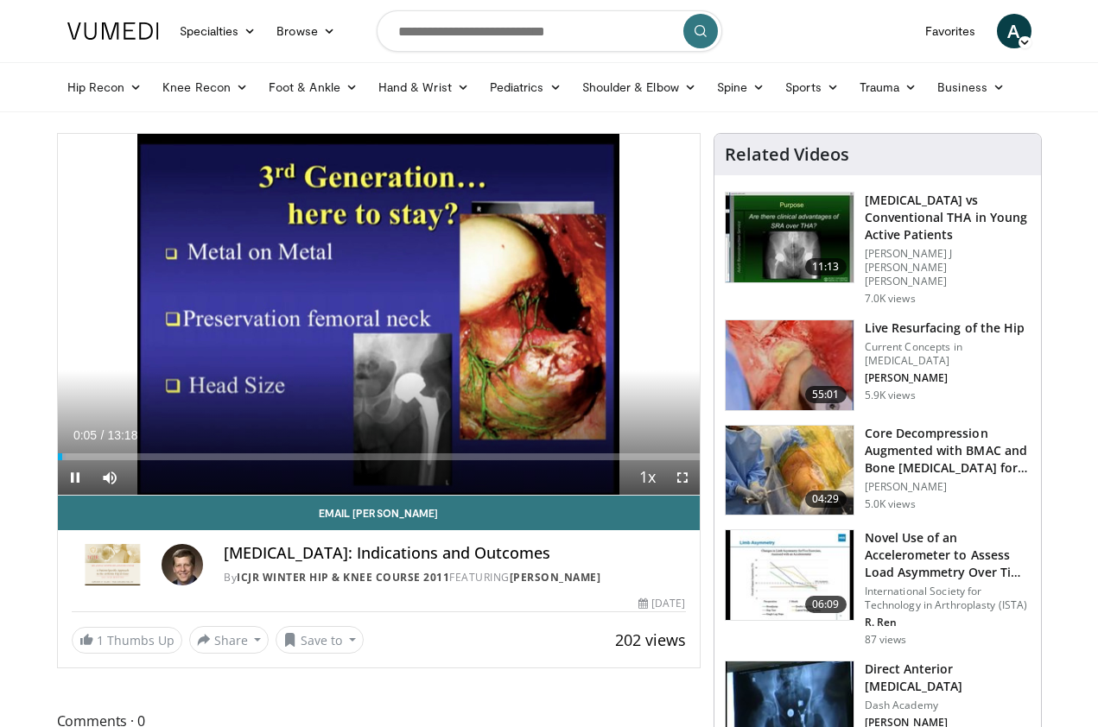
click at [675, 473] on span "Video Player" at bounding box center [682, 477] width 35 height 35
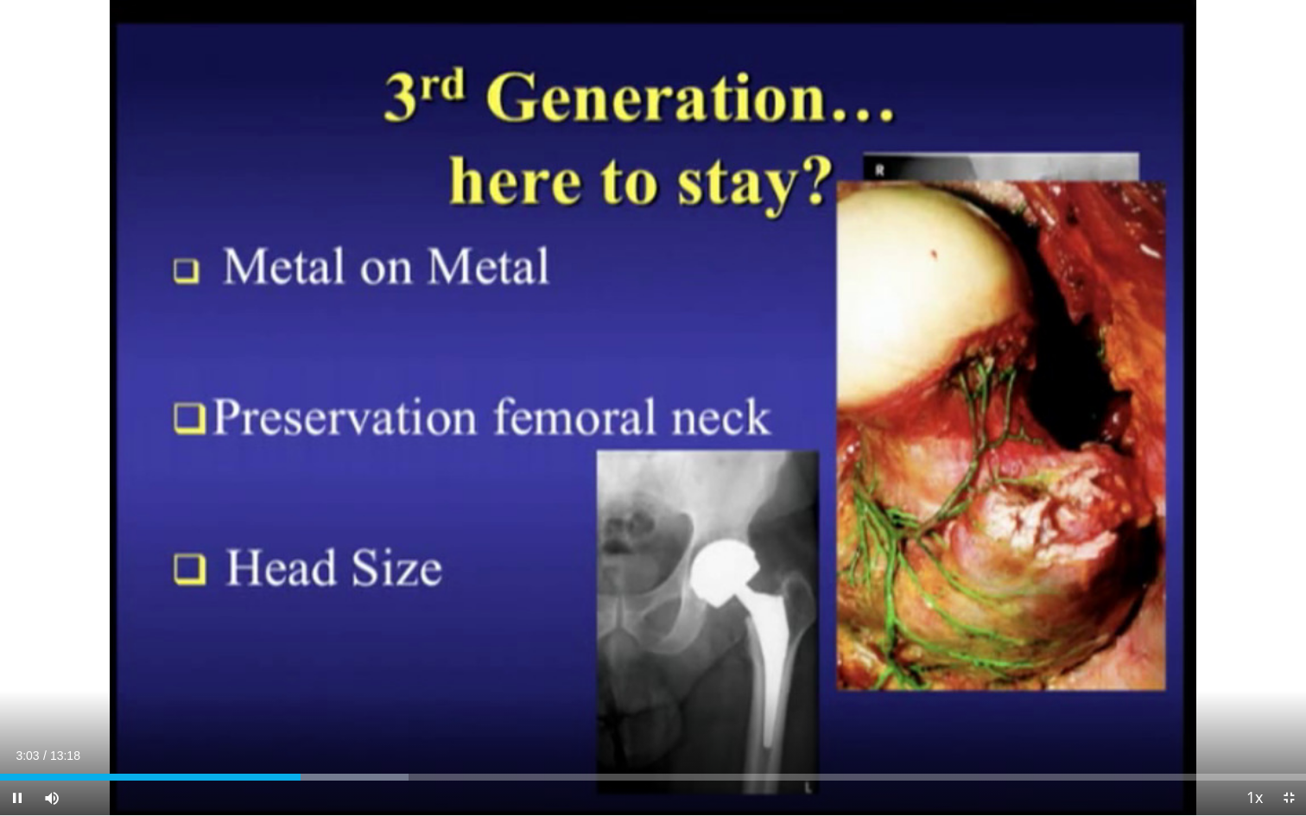
click at [901, 726] on div "10 seconds Tap to unmute" at bounding box center [653, 407] width 1306 height 815
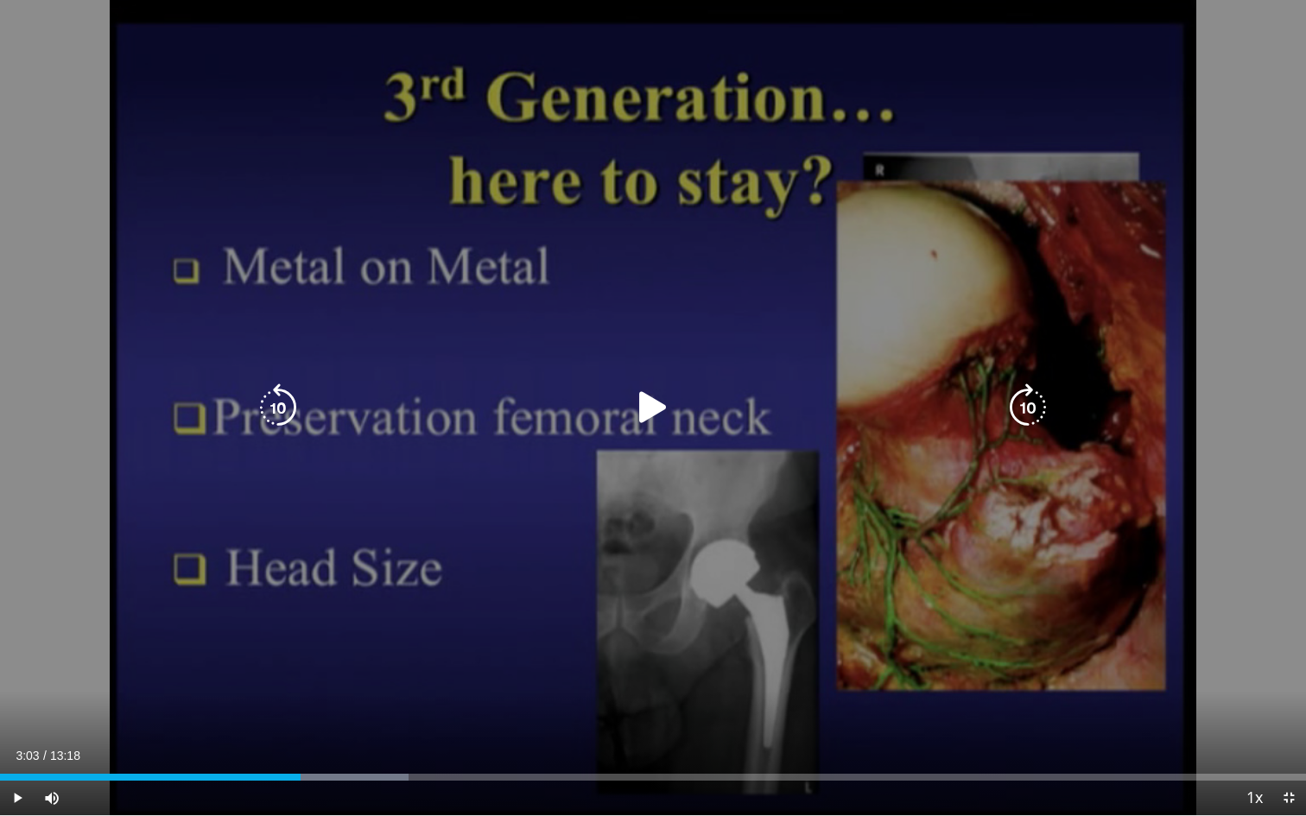
click at [649, 403] on icon "Video Player" at bounding box center [653, 407] width 48 height 48
click at [727, 419] on div "Video Player" at bounding box center [652, 407] width 783 height 35
click at [656, 406] on icon "Video Player" at bounding box center [653, 407] width 48 height 48
click at [649, 410] on icon "Video Player" at bounding box center [653, 407] width 48 height 48
click at [634, 421] on icon "Video Player" at bounding box center [653, 407] width 48 height 48
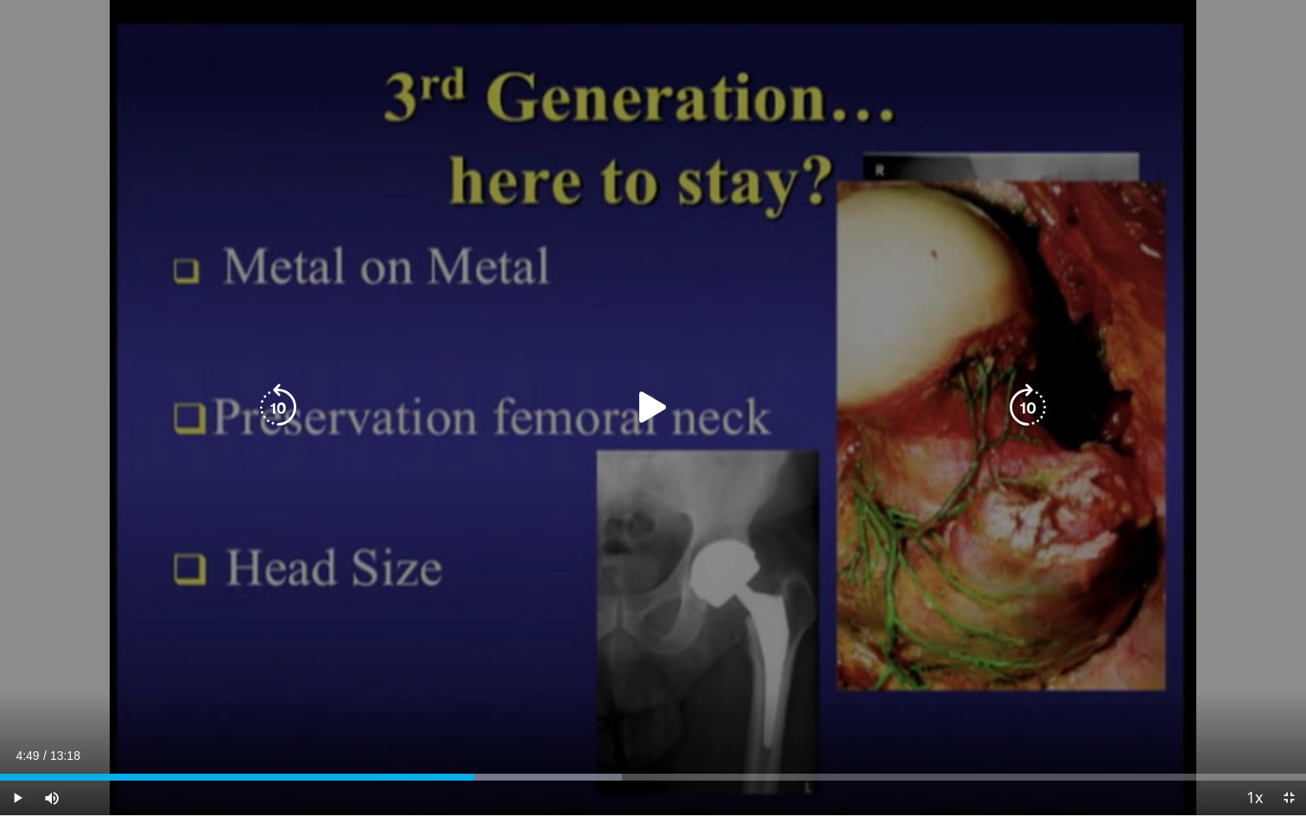
click at [661, 395] on icon "Video Player" at bounding box center [653, 407] width 48 height 48
click at [667, 403] on icon "Video Player" at bounding box center [653, 407] width 48 height 48
click at [697, 111] on div "10 seconds Tap to unmute" at bounding box center [653, 407] width 1306 height 815
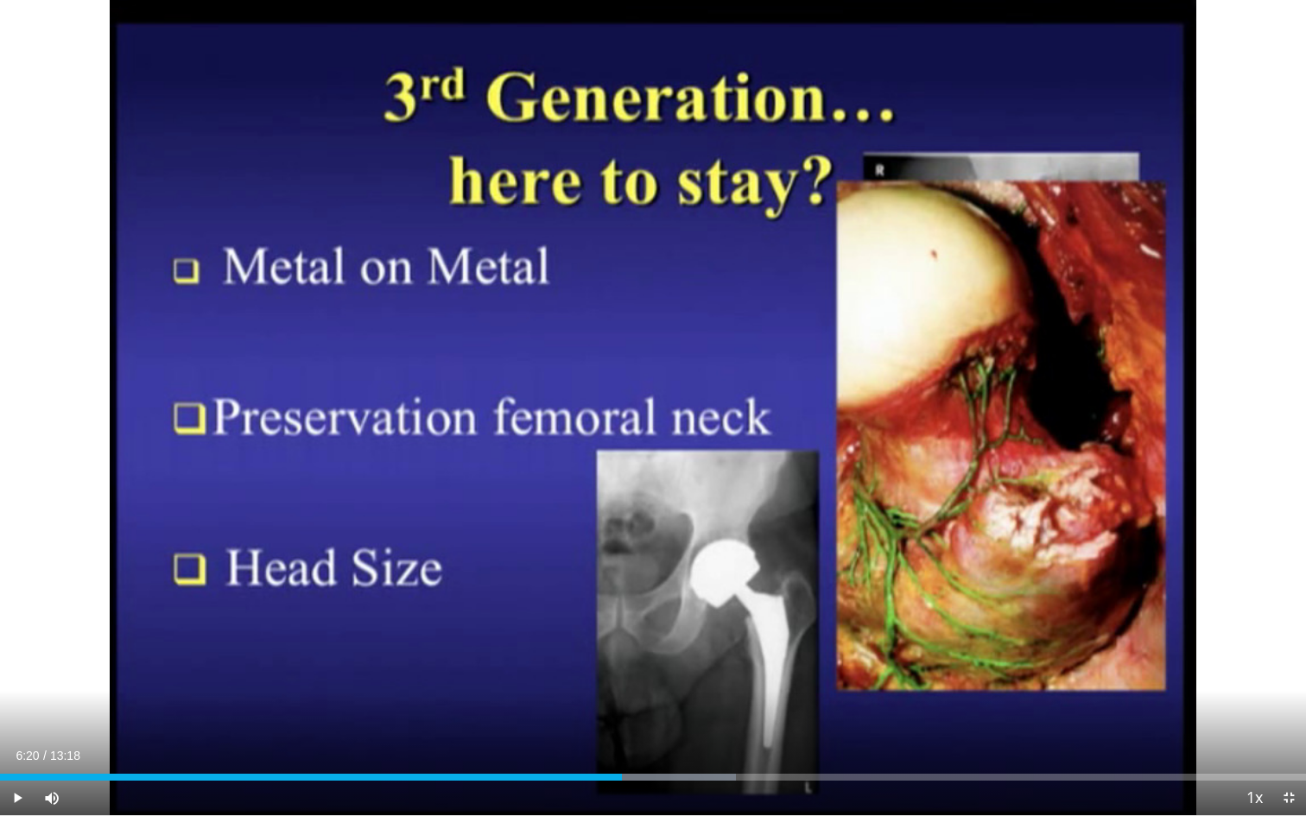
click at [1097, 726] on span "Video Player" at bounding box center [1288, 798] width 35 height 35
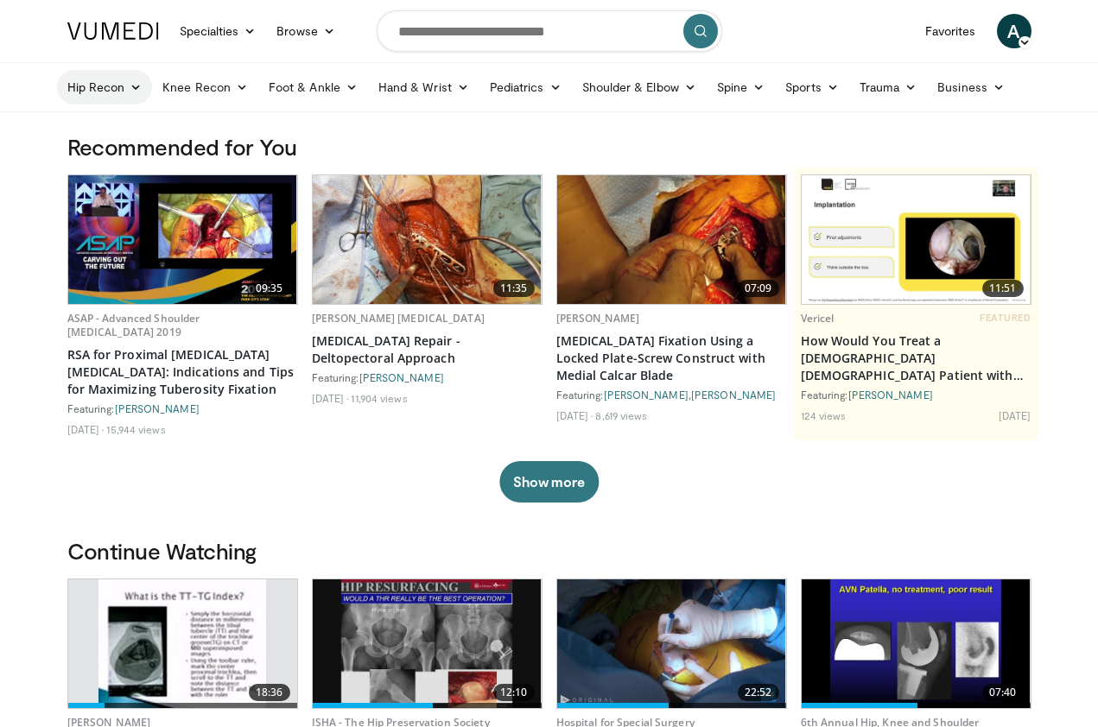
click at [119, 85] on link "Hip Recon" at bounding box center [105, 87] width 96 height 35
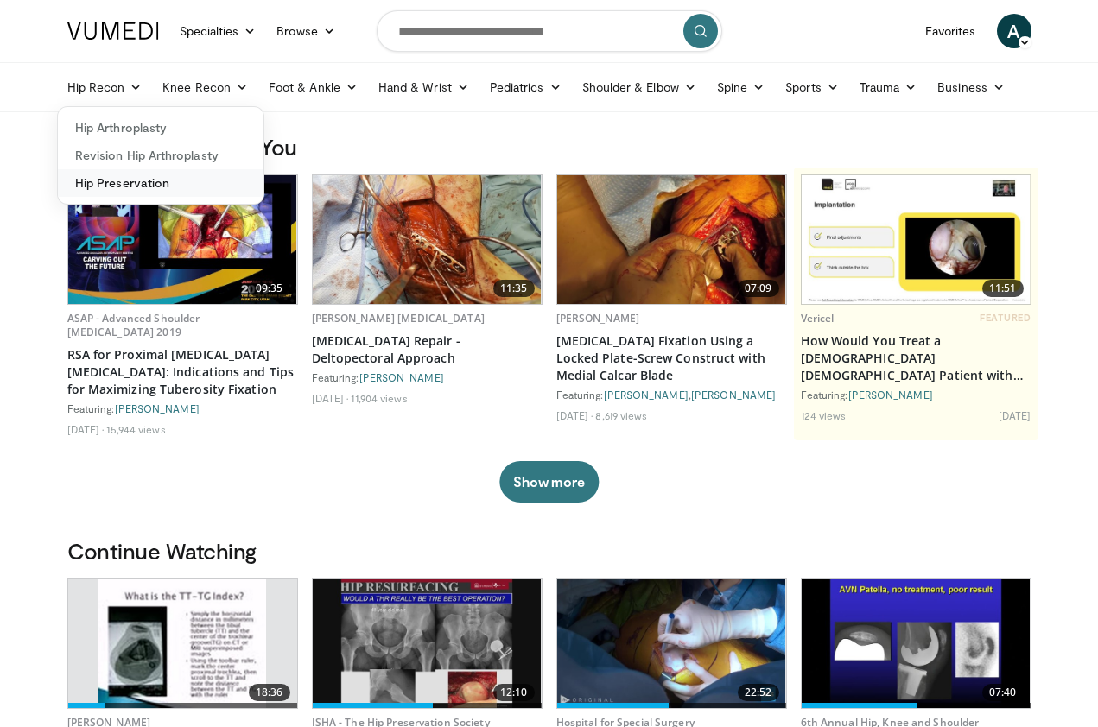
click at [116, 184] on link "Hip Preservation" at bounding box center [161, 183] width 206 height 28
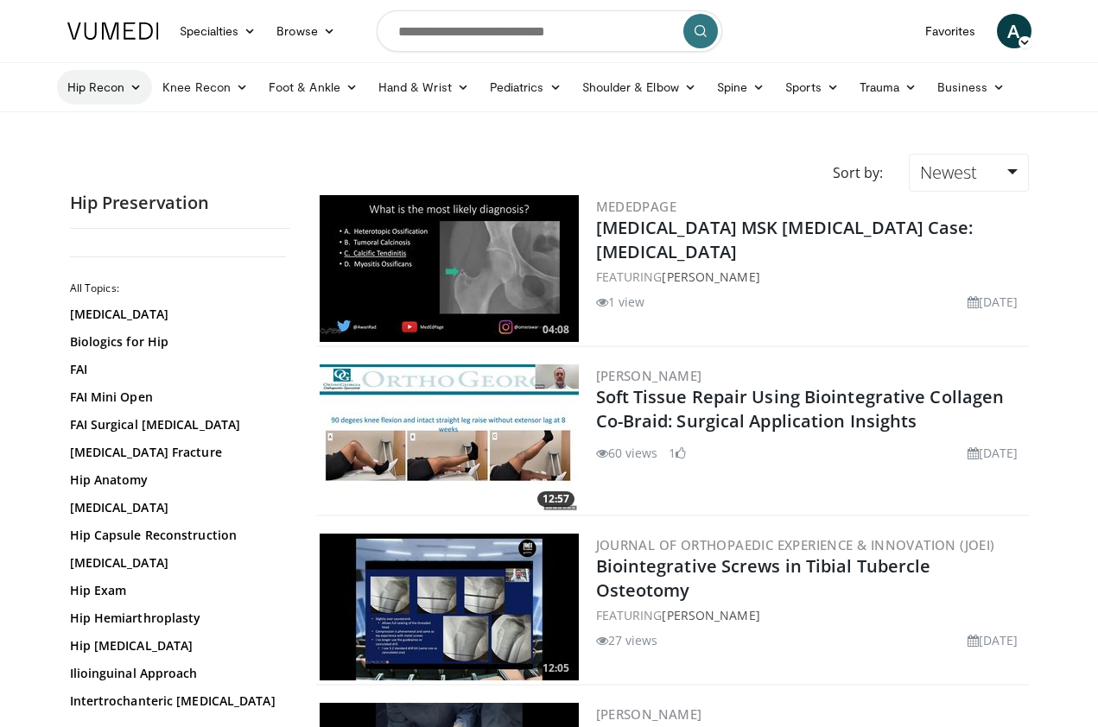
click at [105, 86] on link "Hip Recon" at bounding box center [105, 87] width 96 height 35
click at [113, 128] on link "Hip Arthroplasty" at bounding box center [161, 128] width 206 height 28
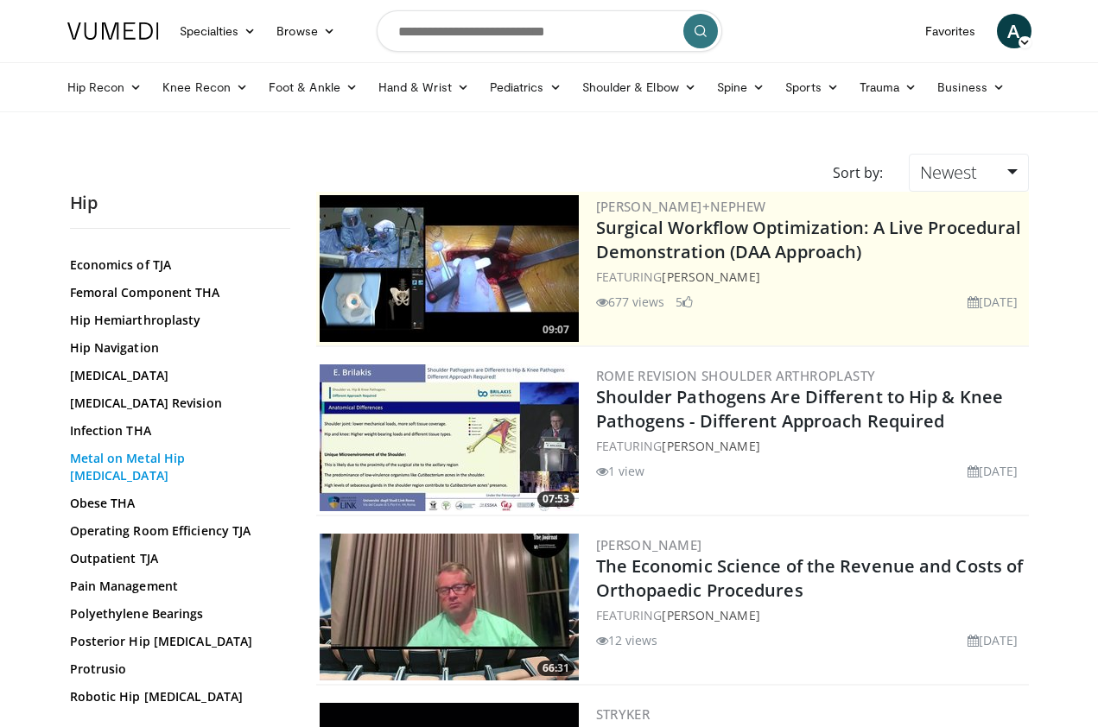
scroll to position [581, 0]
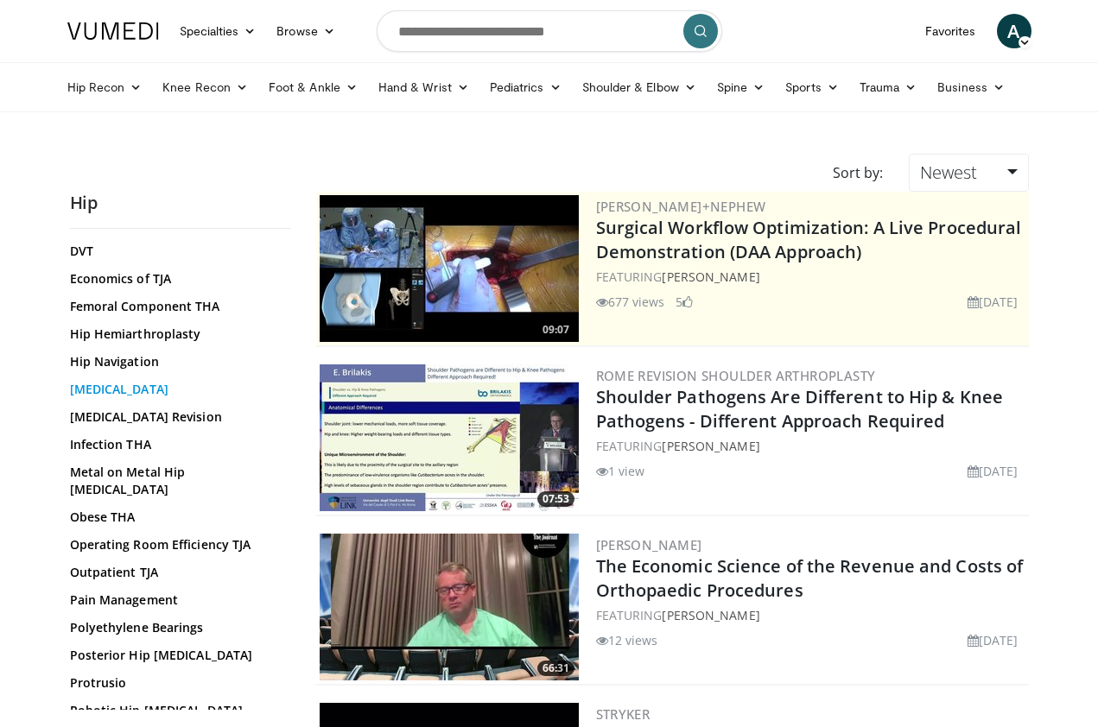
click at [108, 381] on link "[MEDICAL_DATA]" at bounding box center [176, 389] width 212 height 17
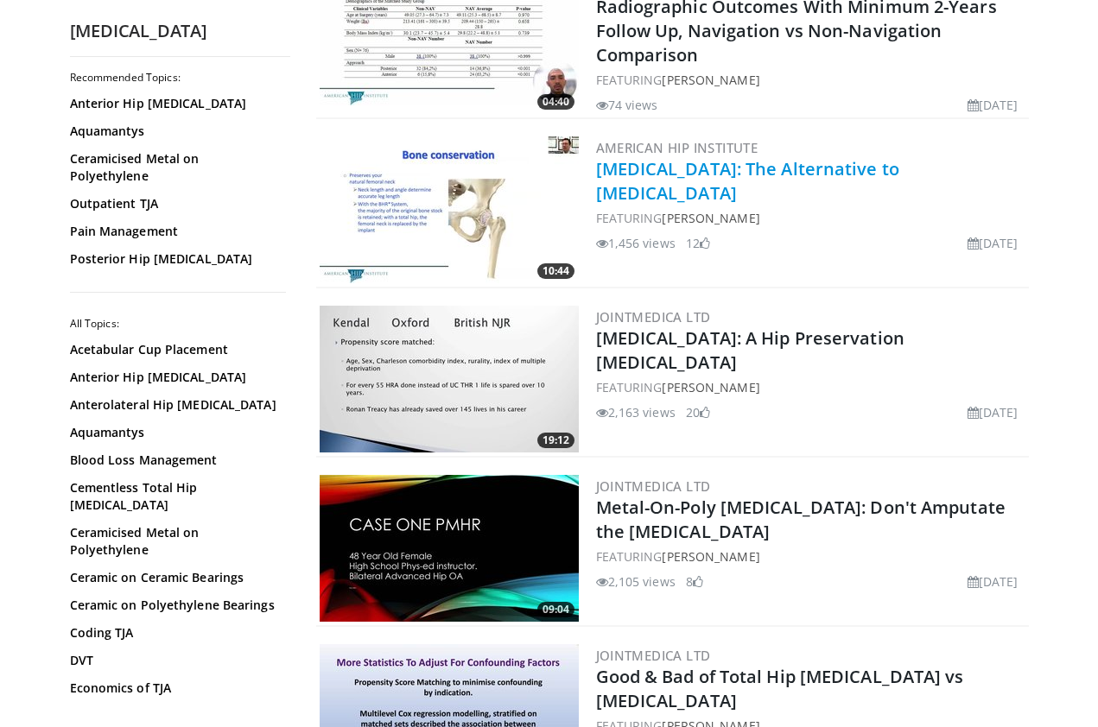
scroll to position [419, 0]
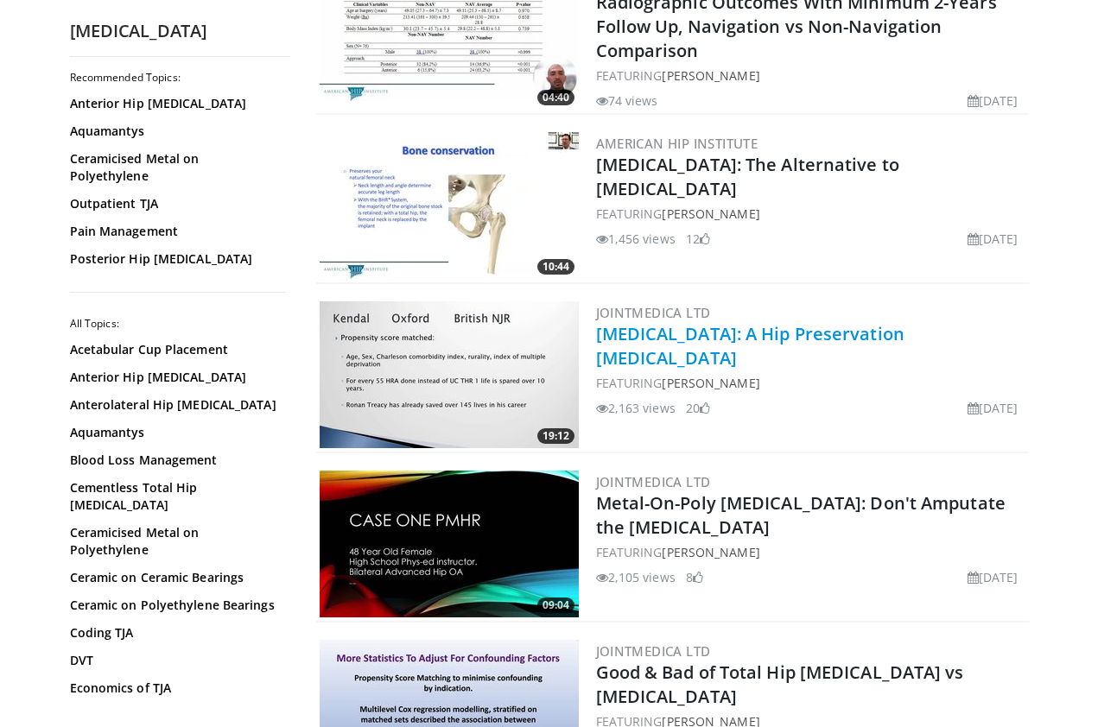
click at [756, 337] on link "[MEDICAL_DATA]: A Hip Preservation [MEDICAL_DATA]" at bounding box center [750, 345] width 308 height 47
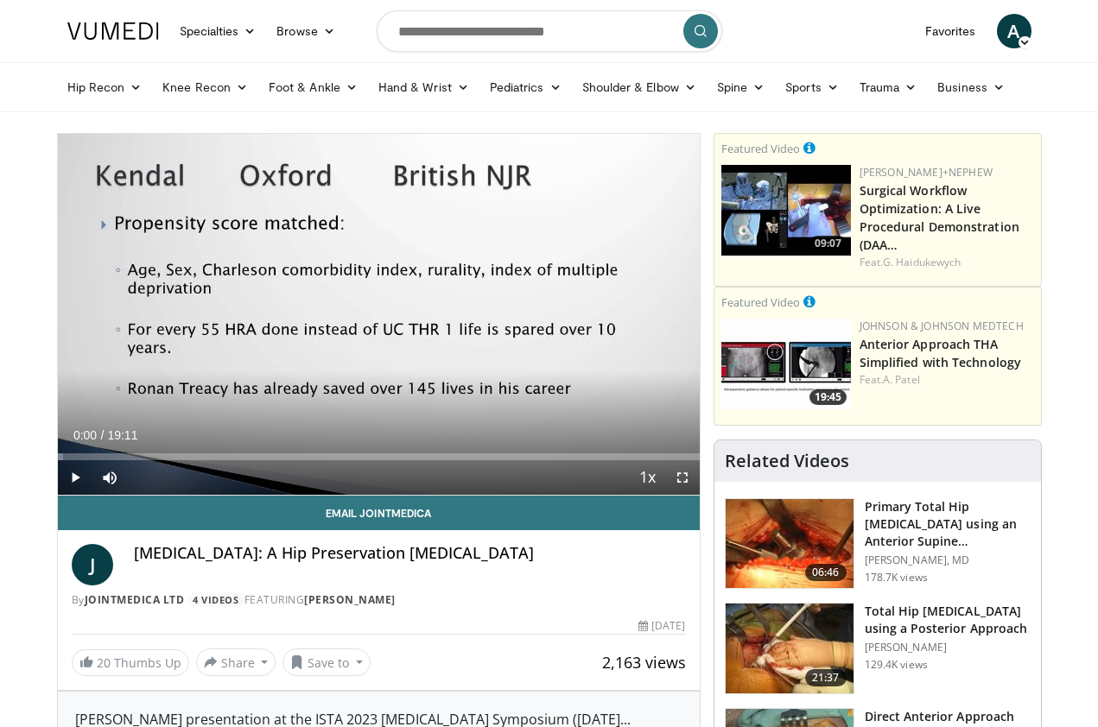
click at [676, 477] on span "Video Player" at bounding box center [682, 477] width 35 height 35
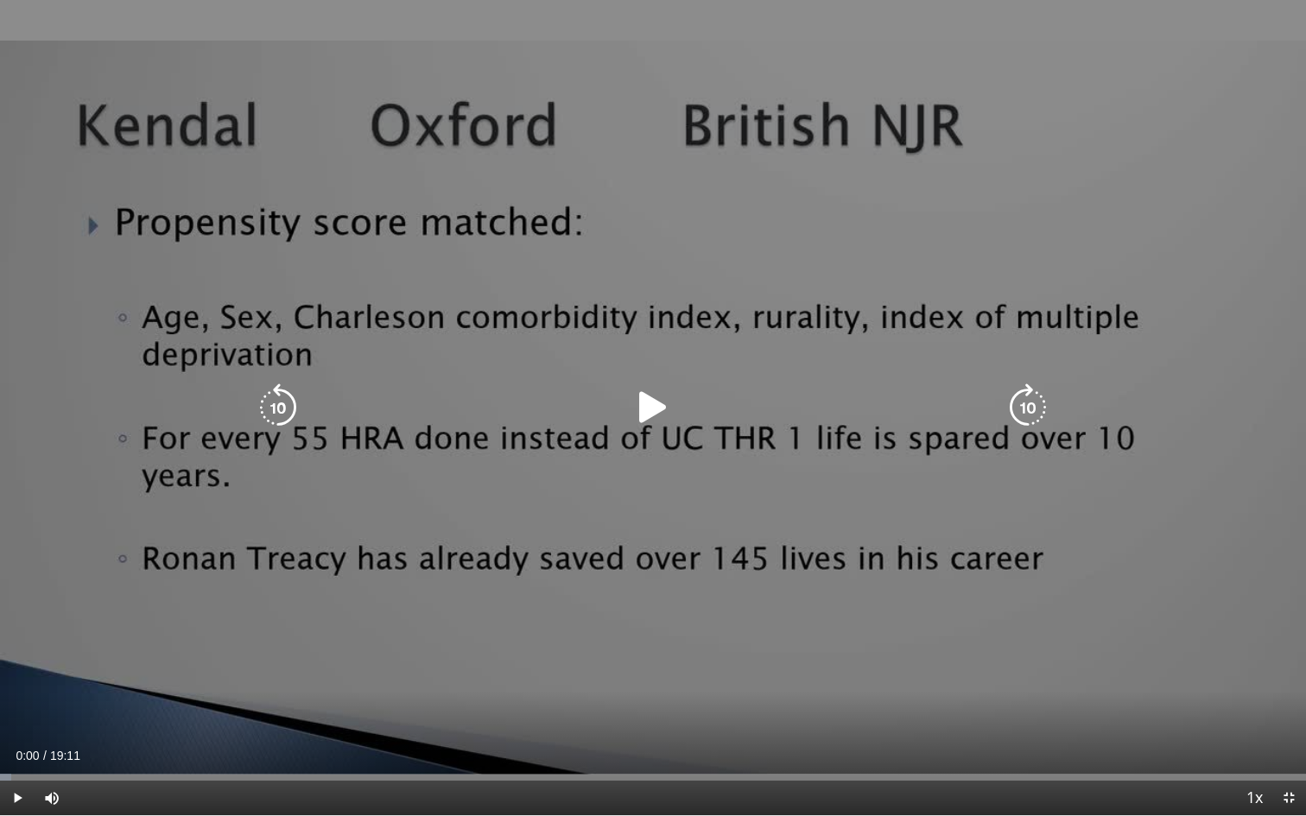
click at [651, 411] on icon "Video Player" at bounding box center [653, 407] width 48 height 48
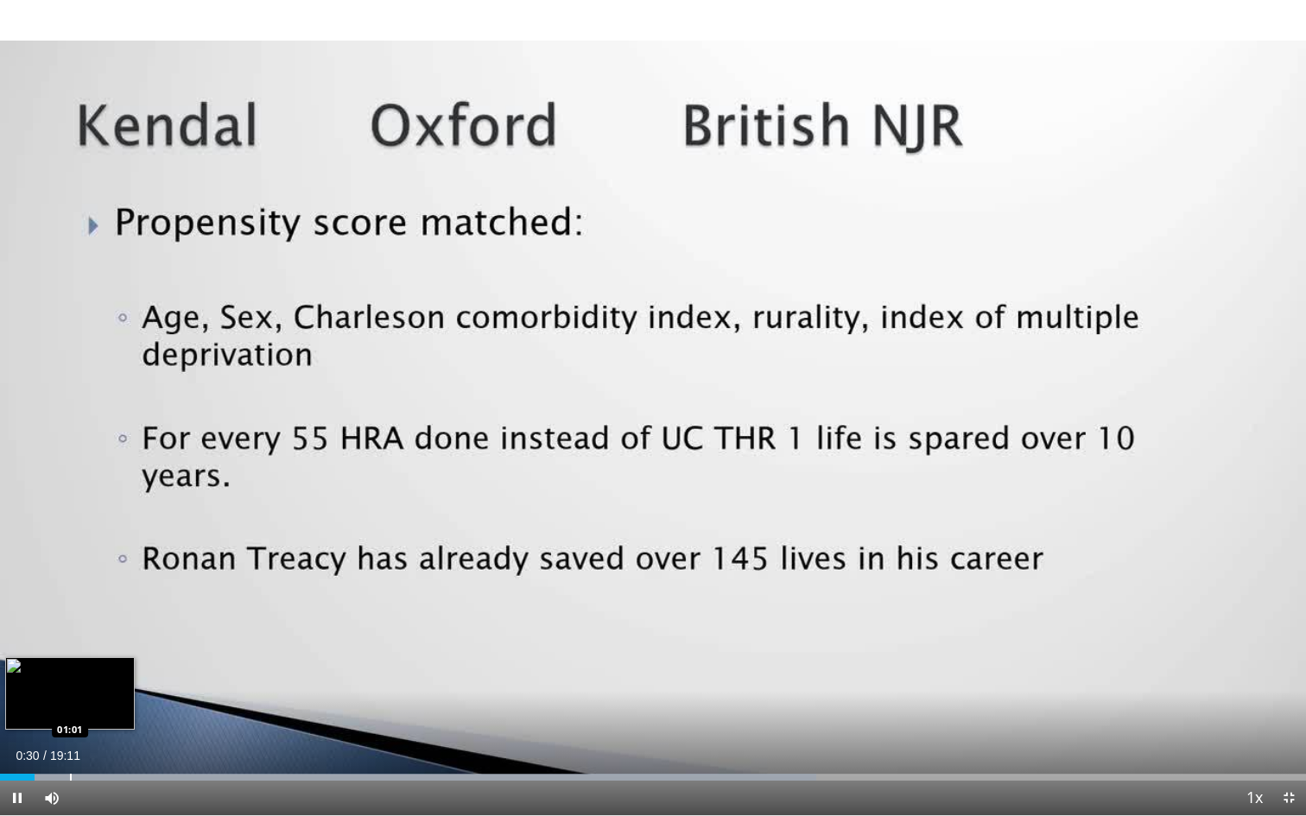
click at [70, 726] on div "Progress Bar" at bounding box center [71, 777] width 2 height 7
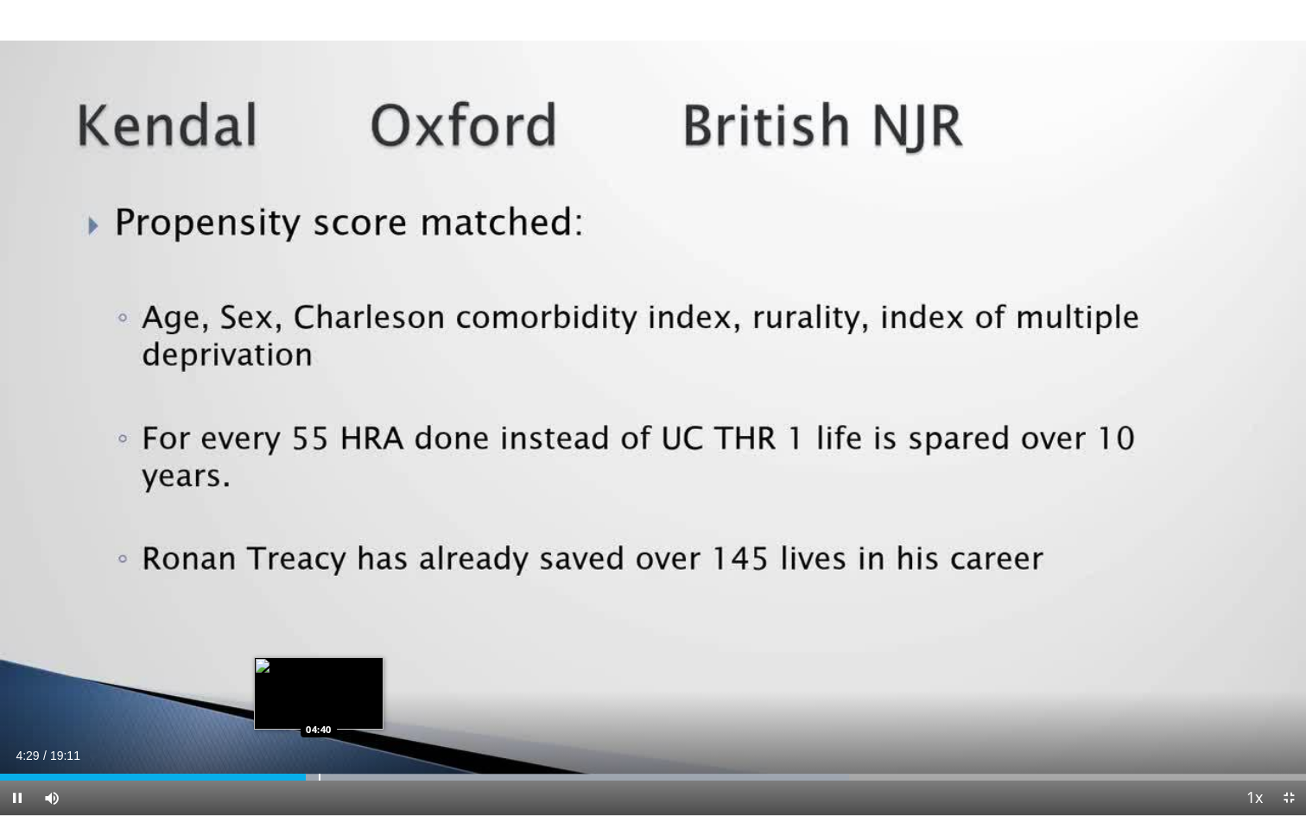
click at [319, 726] on div "Progress Bar" at bounding box center [320, 777] width 2 height 7
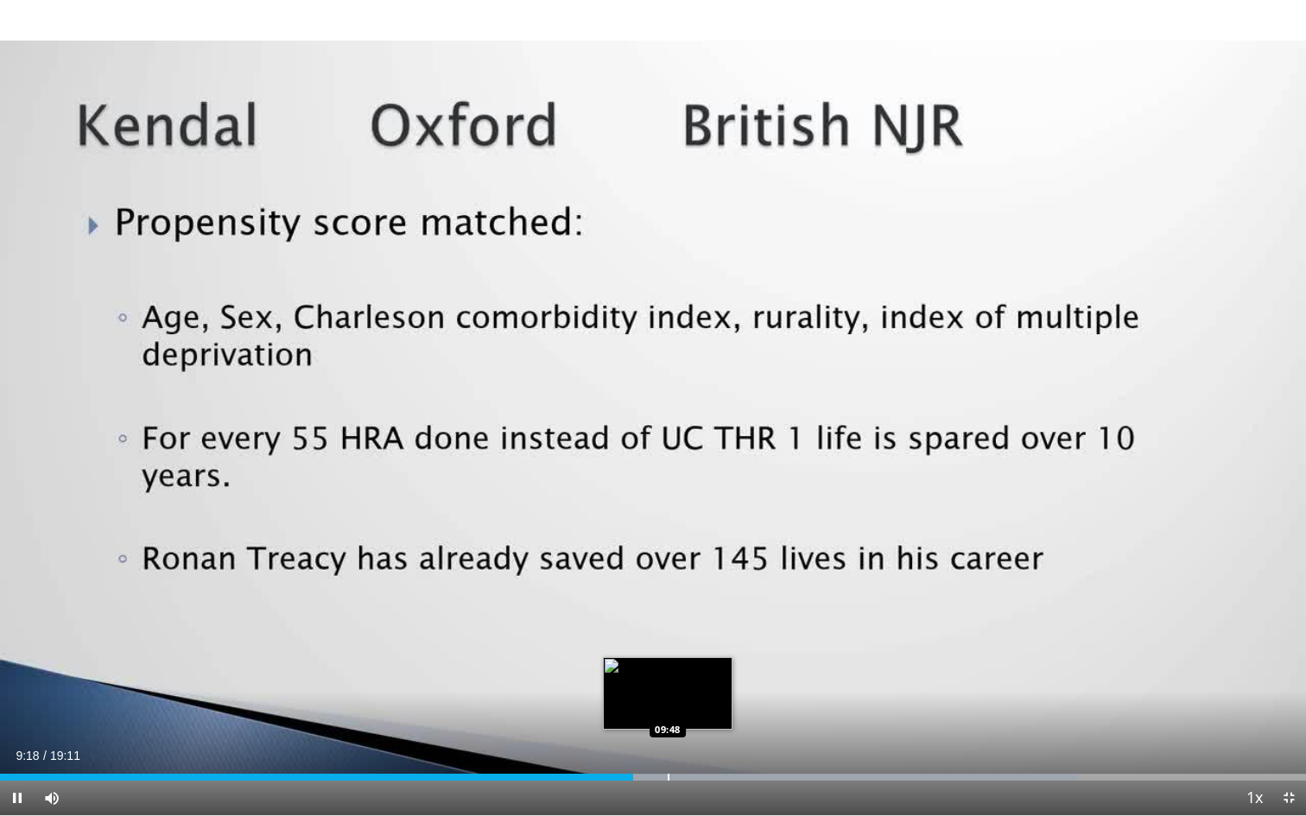
click at [668, 726] on div "Progress Bar" at bounding box center [669, 777] width 2 height 7
click at [693, 726] on div "Progress Bar" at bounding box center [694, 777] width 2 height 7
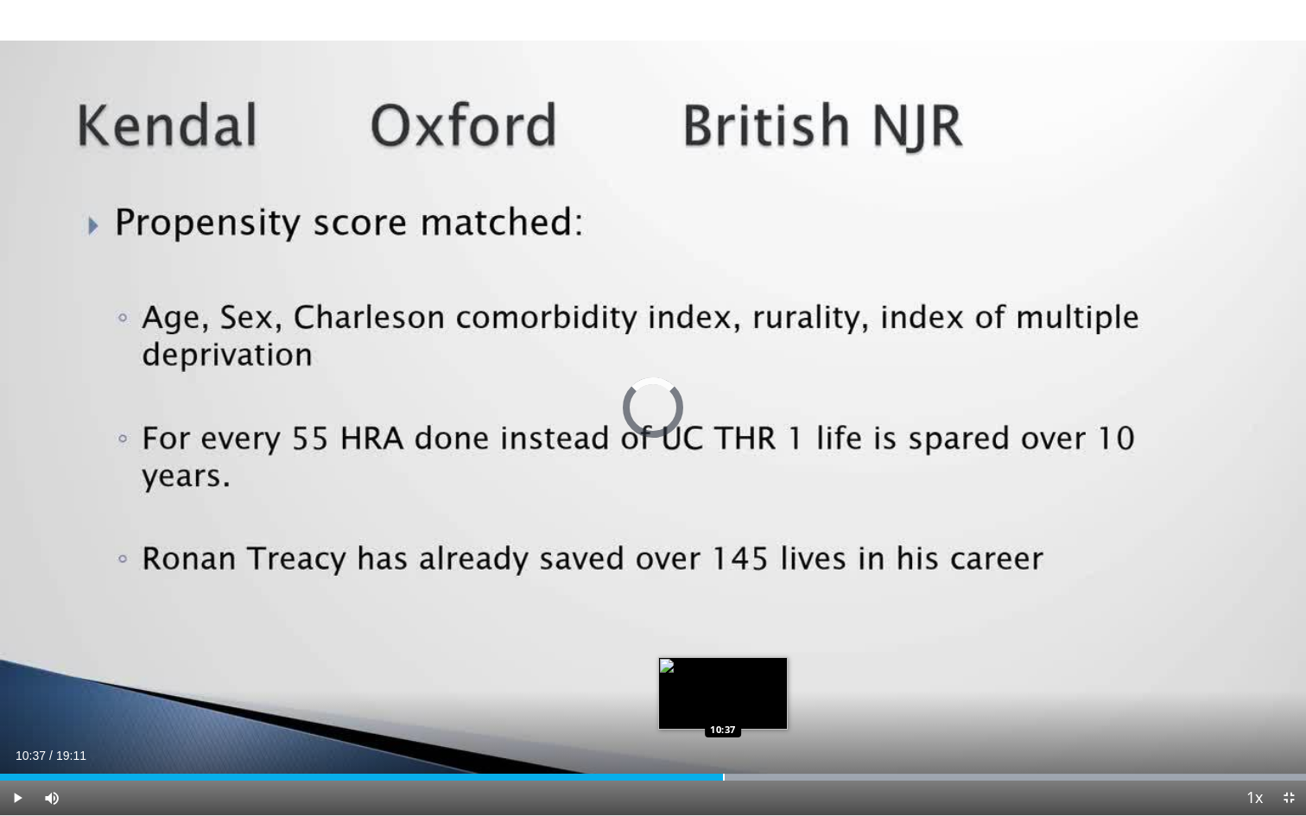
click at [723, 726] on div "Progress Bar" at bounding box center [724, 777] width 2 height 7
click at [747, 726] on div "Progress Bar" at bounding box center [747, 777] width 2 height 7
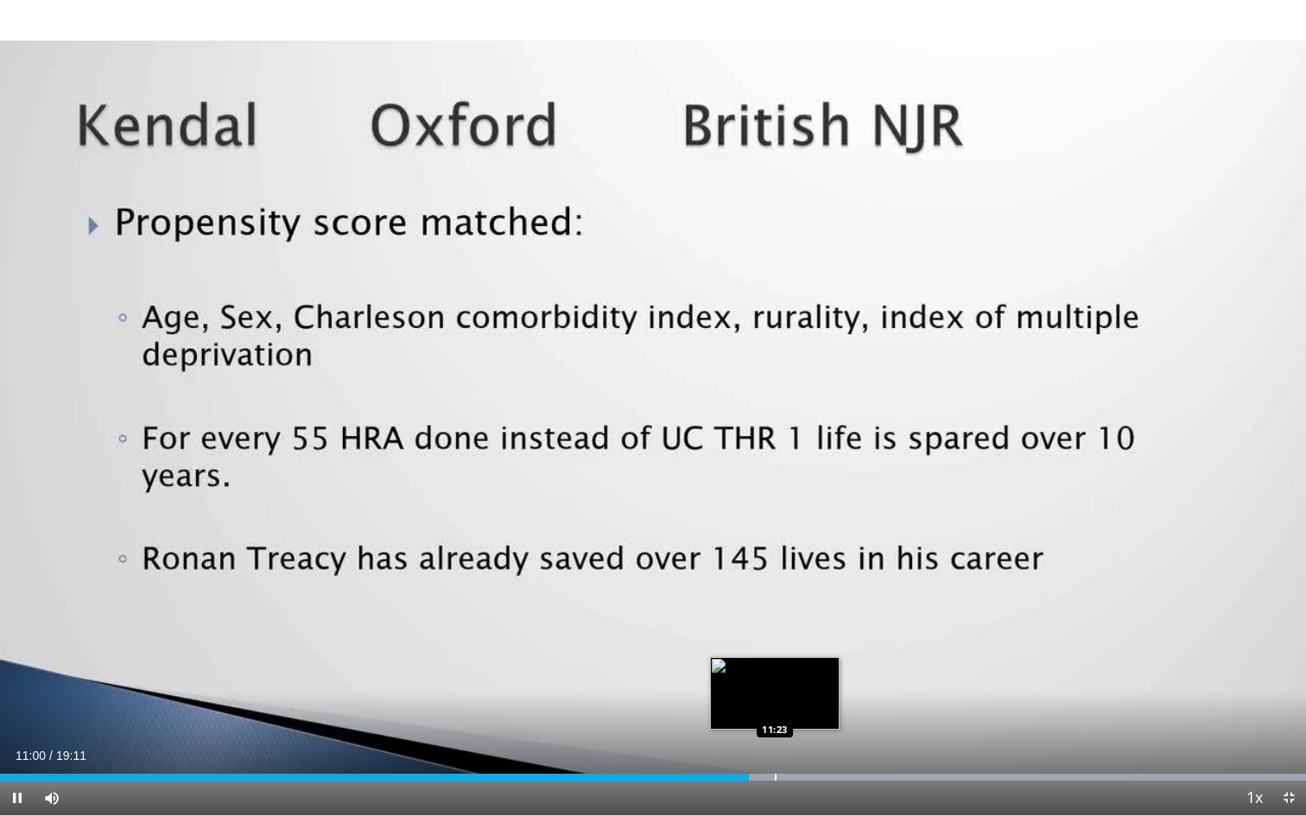
click at [775, 726] on div "Progress Bar" at bounding box center [776, 777] width 2 height 7
click at [805, 726] on div "Progress Bar" at bounding box center [806, 777] width 2 height 7
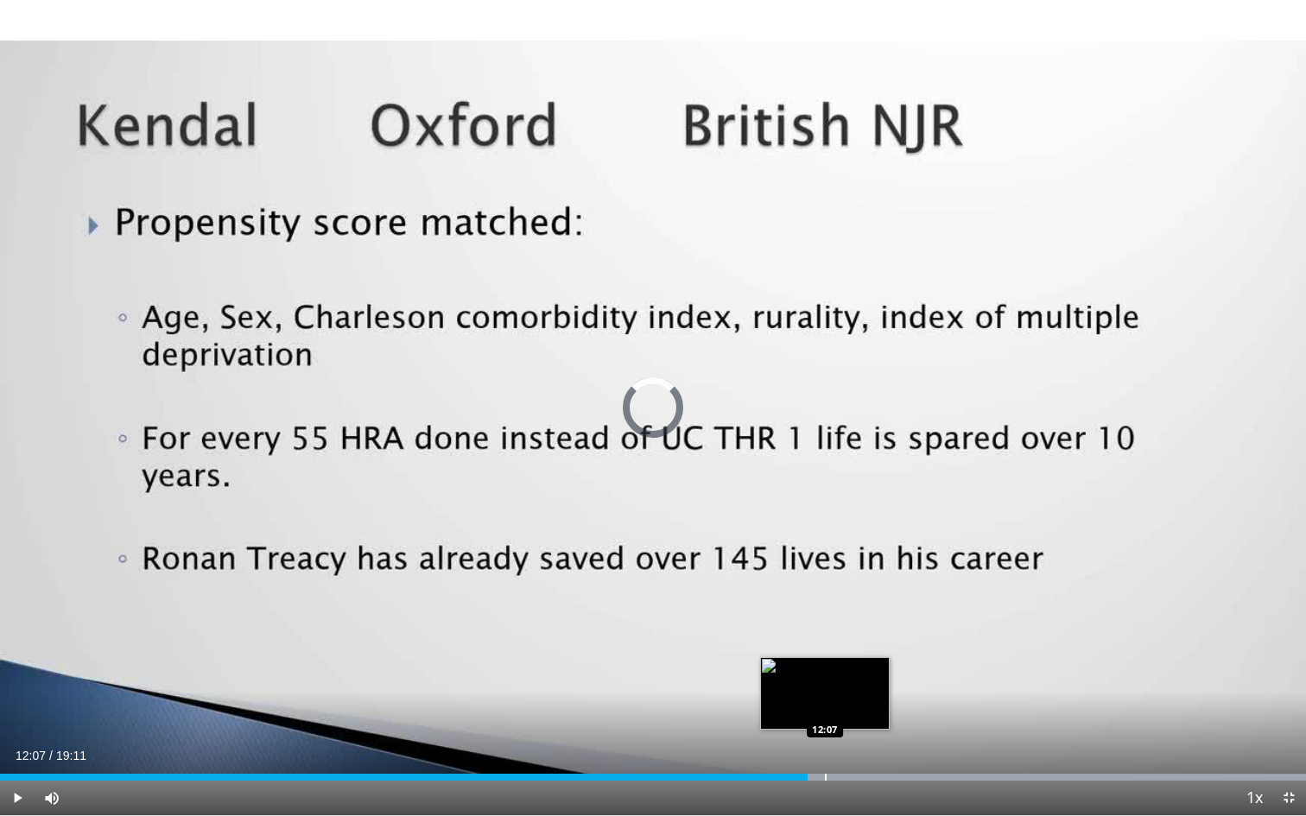
click at [825, 726] on div "Loaded : 99.99% 11:51 12:07" at bounding box center [653, 772] width 1306 height 16
click at [852, 726] on div "Progress Bar" at bounding box center [853, 777] width 2 height 7
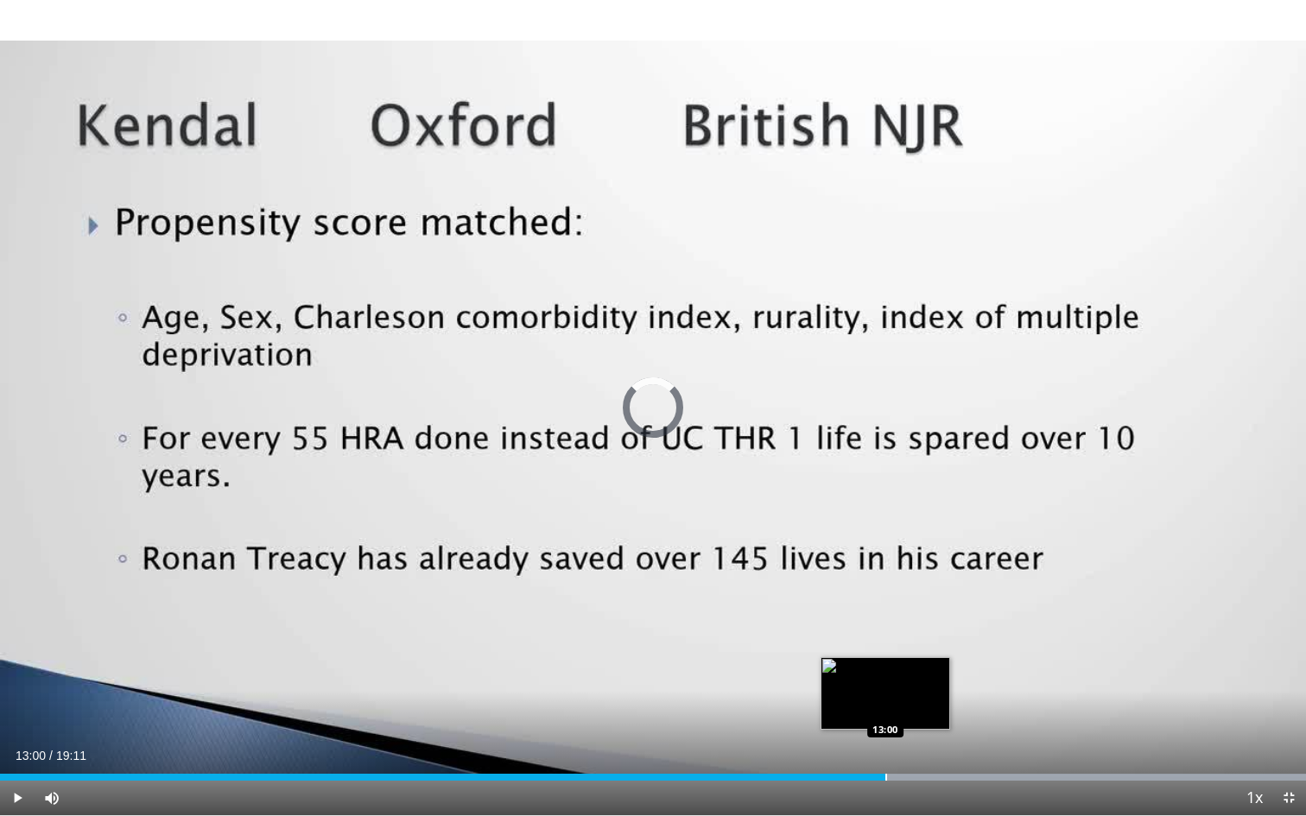
click at [885, 726] on div "Progress Bar" at bounding box center [886, 777] width 2 height 7
click at [911, 726] on div "Progress Bar" at bounding box center [912, 777] width 2 height 7
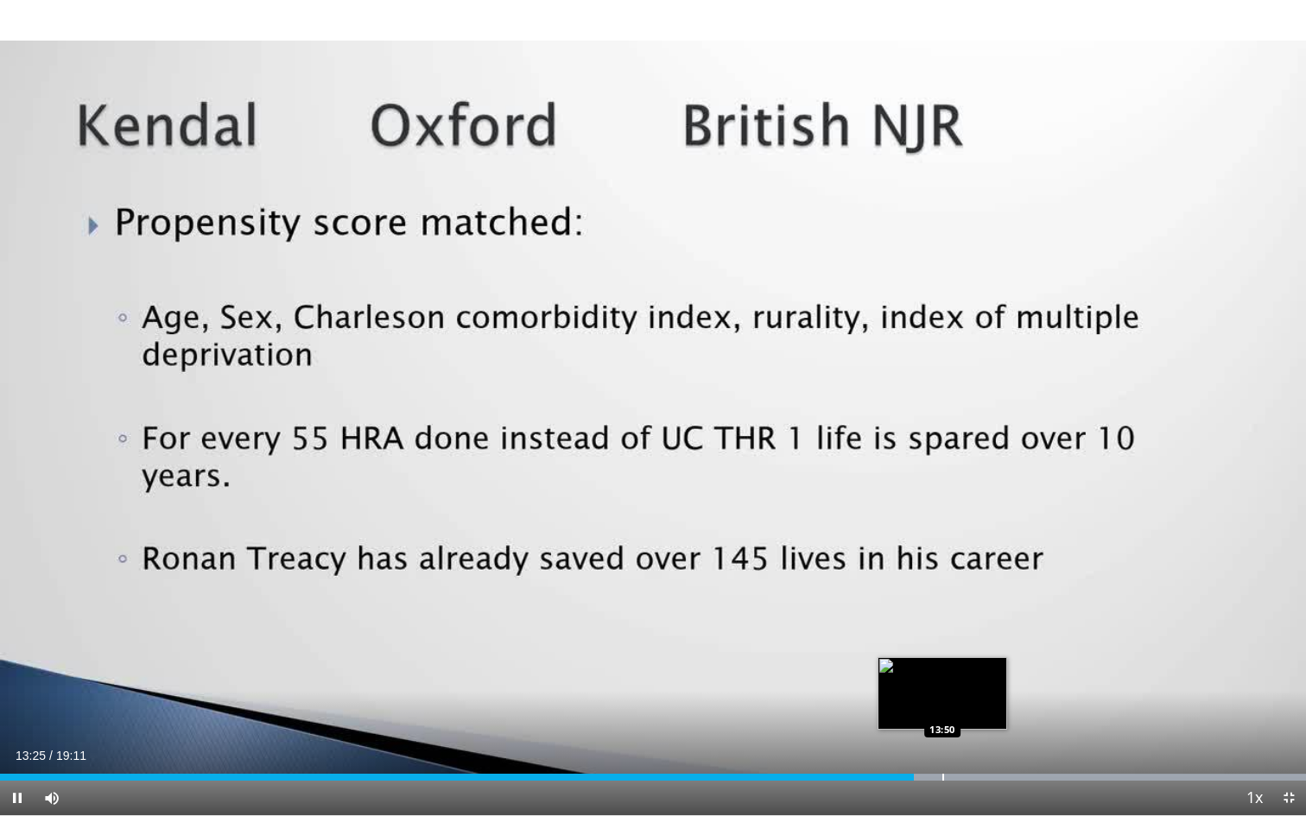
click at [942, 726] on div "Progress Bar" at bounding box center [943, 777] width 2 height 7
click at [980, 726] on div "Loaded : 99.99% 13:54 14:24" at bounding box center [653, 772] width 1306 height 16
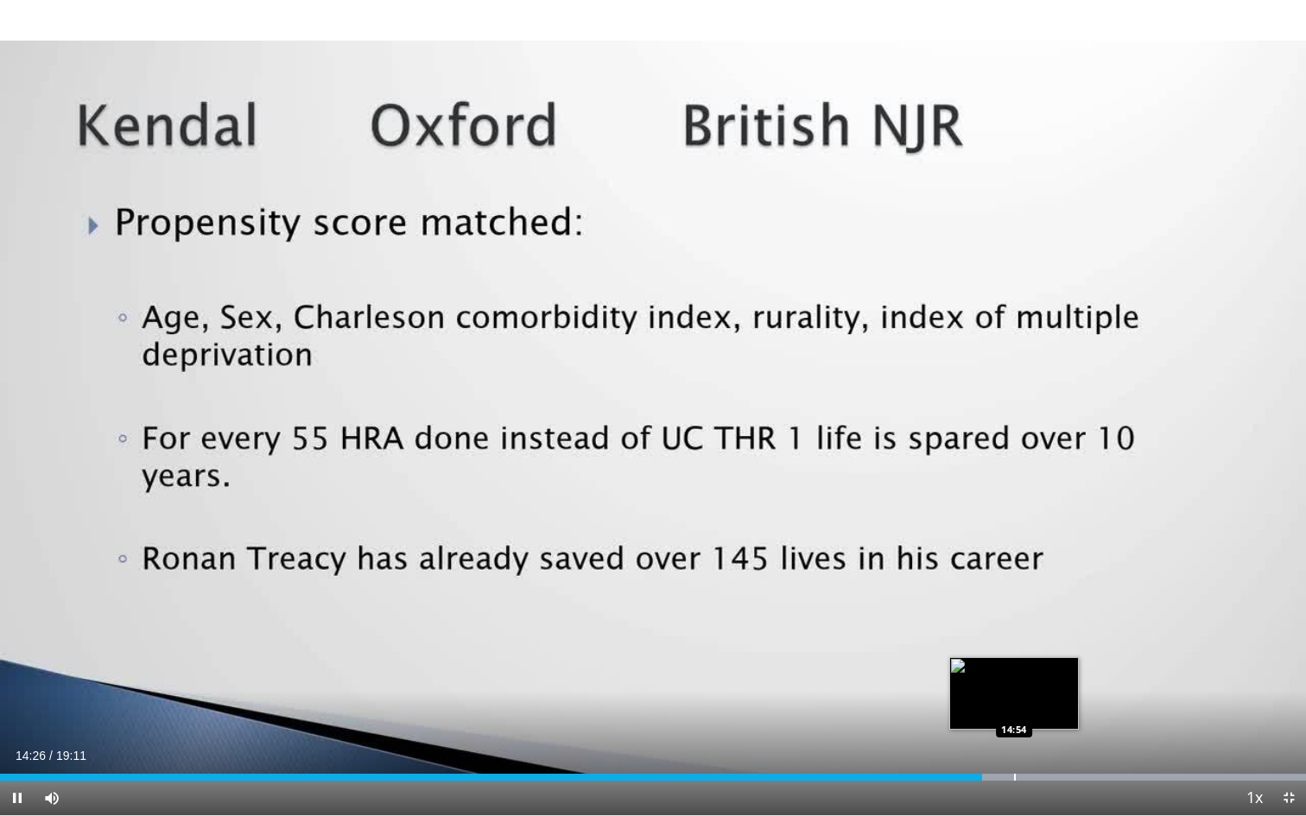
click at [1014, 726] on div "Loaded : 99.99% 14:26 14:54" at bounding box center [653, 772] width 1306 height 16
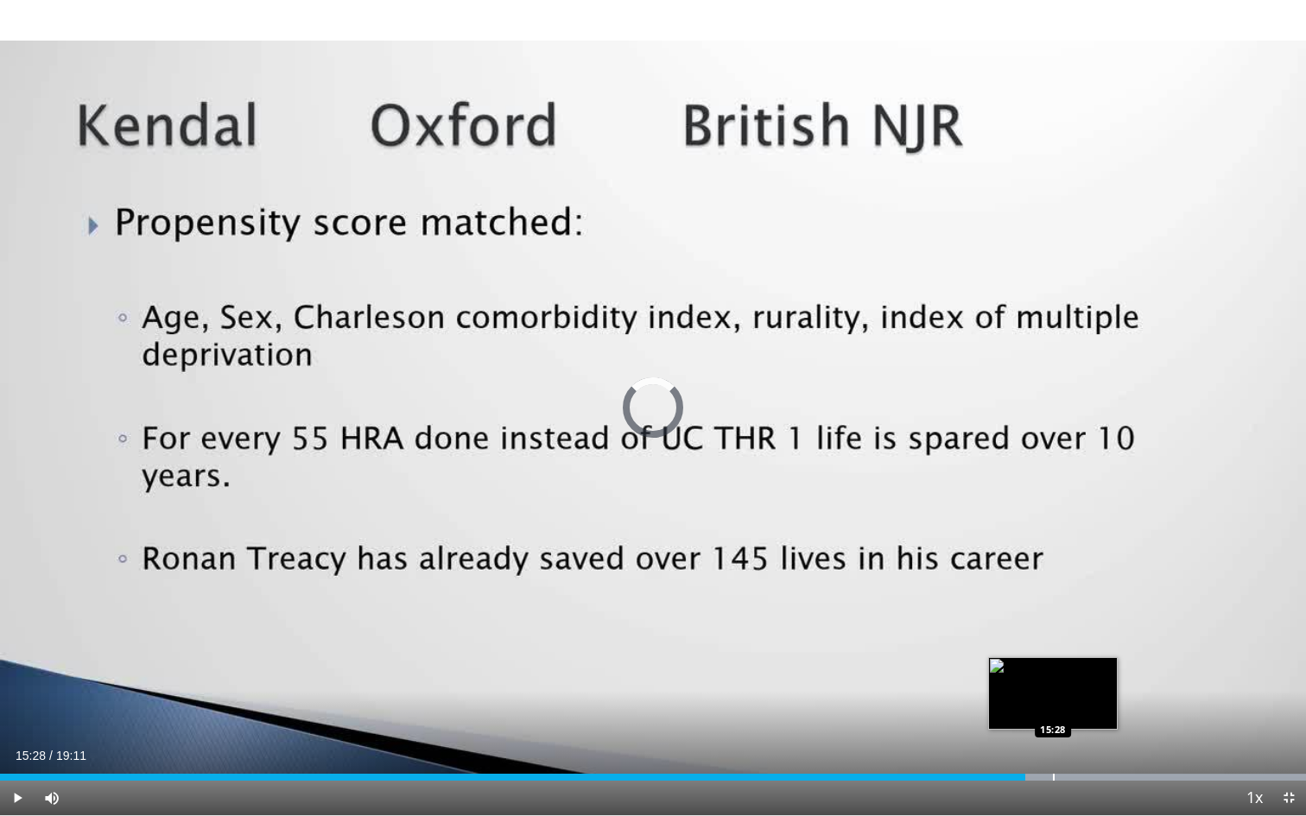
click at [1053, 726] on div "Progress Bar" at bounding box center [1054, 777] width 2 height 7
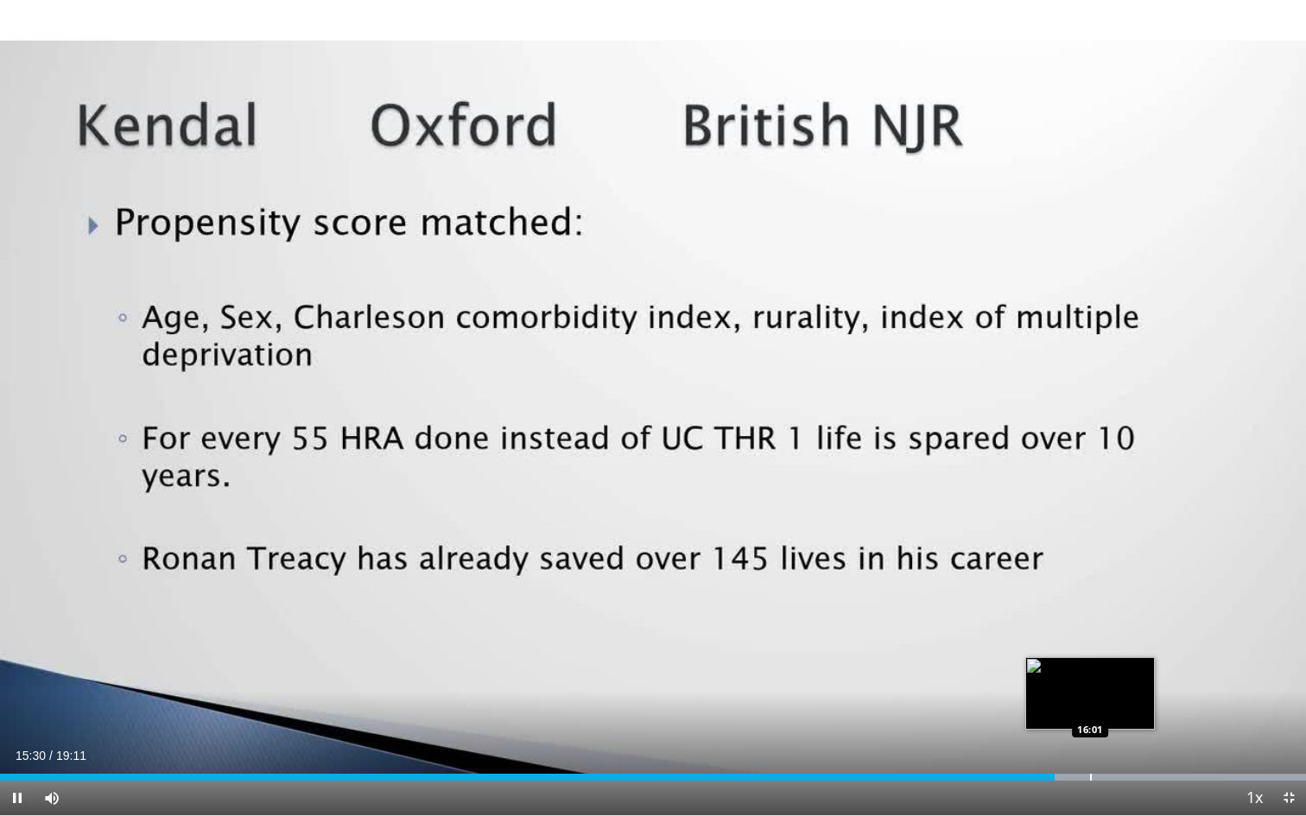
click at [1091, 726] on div "Progress Bar" at bounding box center [1091, 777] width 2 height 7
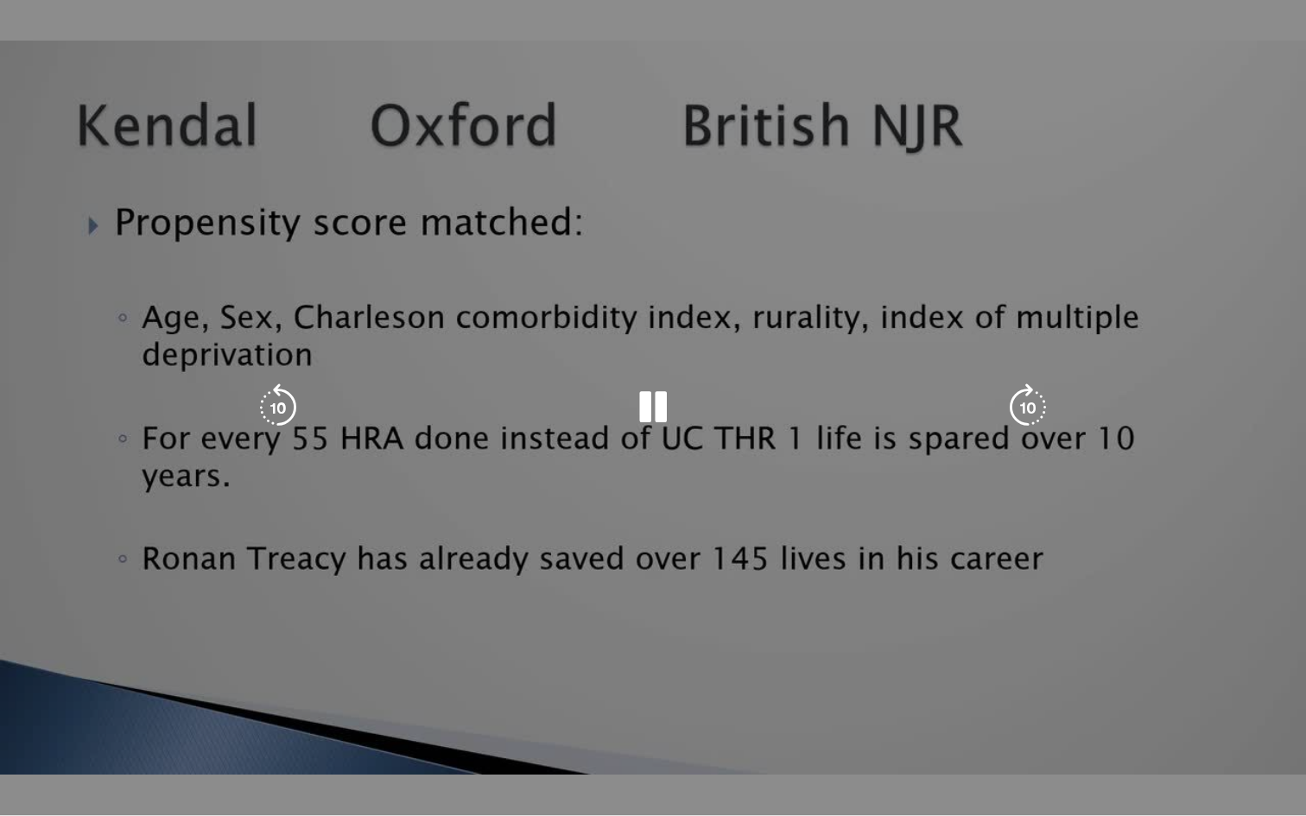
click at [1097, 726] on video-js "**********" at bounding box center [653, 408] width 1306 height 816
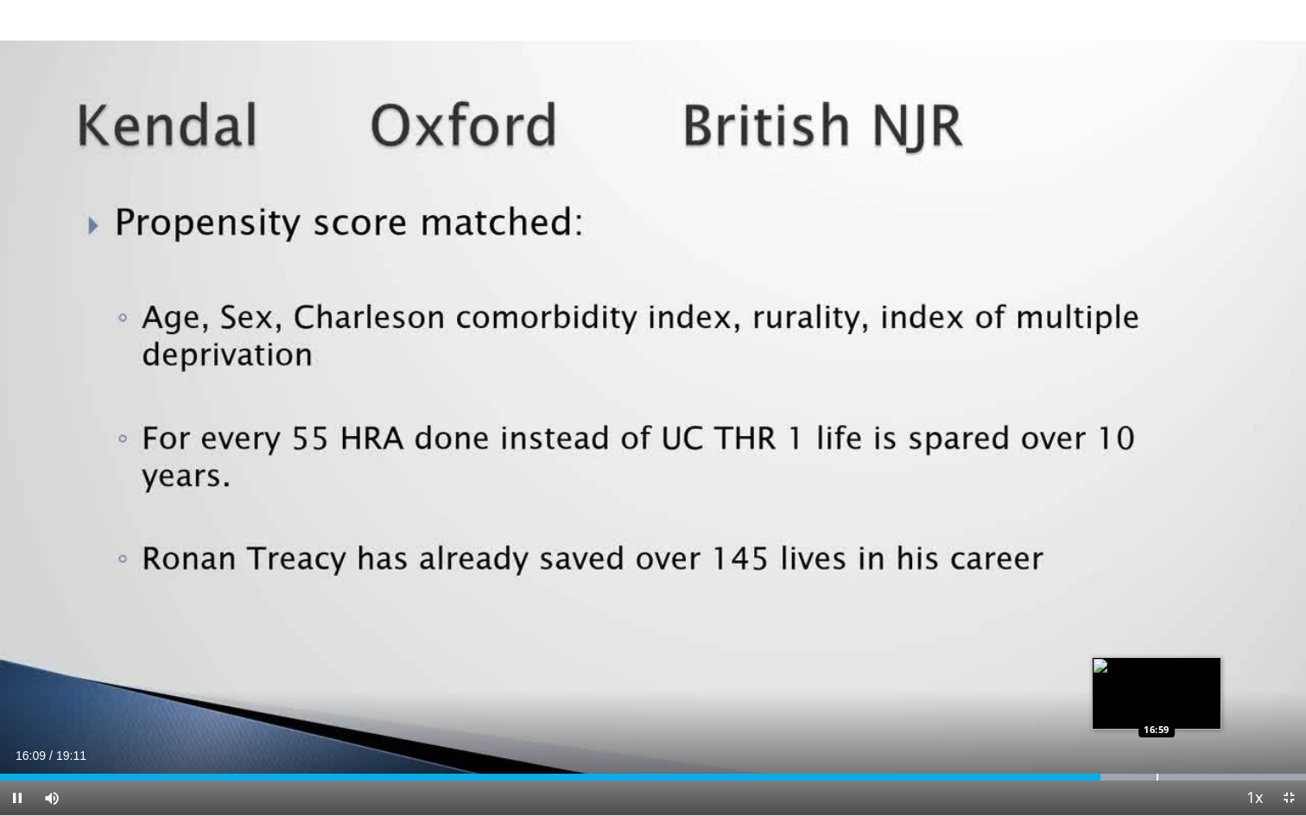
click at [1097, 726] on div "Loaded : 99.99% 16:09 16:59" at bounding box center [653, 772] width 1306 height 16
click at [1097, 726] on div "Progress Bar" at bounding box center [1203, 777] width 2 height 7
click at [1097, 726] on div "Current Time 17:50 / Duration 19:11 Pause Skip Backward Skip Forward Mute Loade…" at bounding box center [653, 798] width 1306 height 35
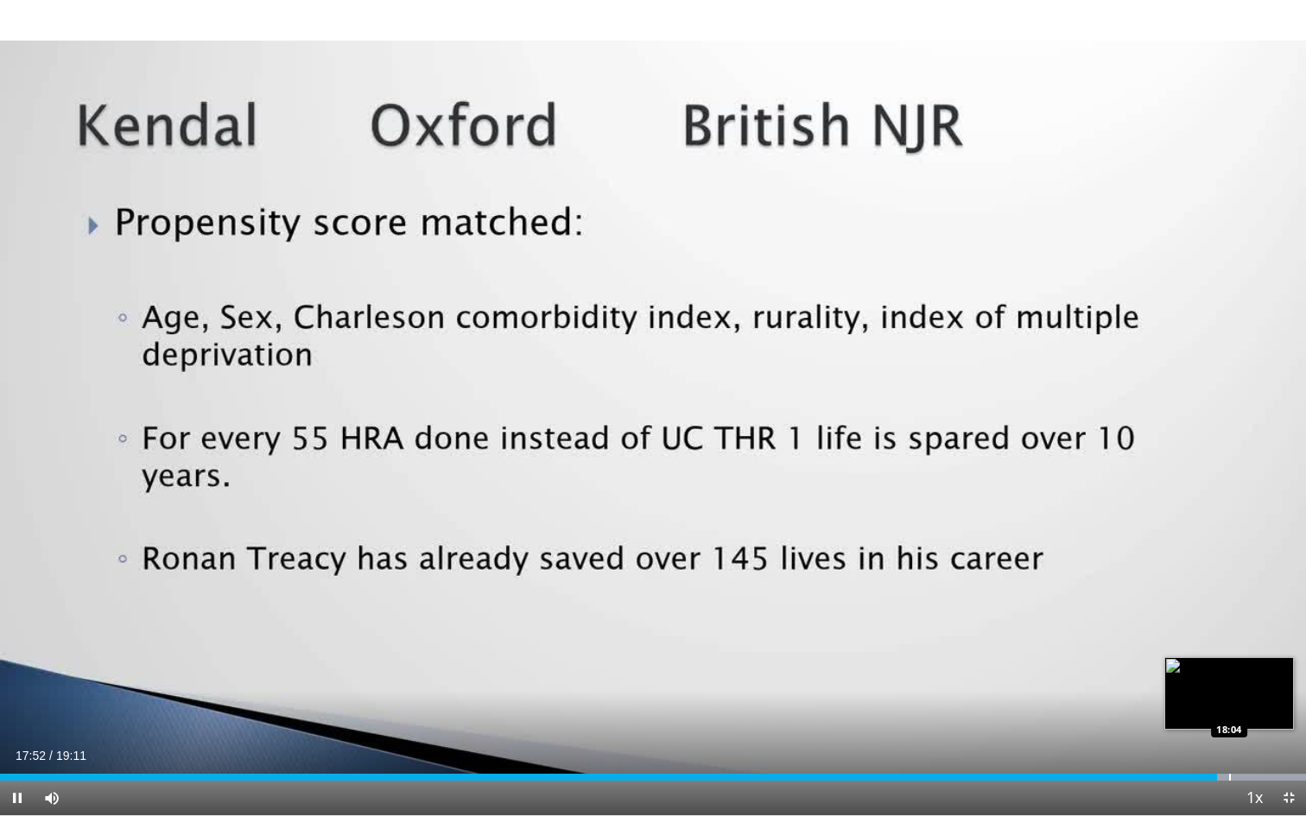
click at [1097, 726] on div "Progress Bar" at bounding box center [1230, 777] width 2 height 7
